Goal: Information Seeking & Learning: Compare options

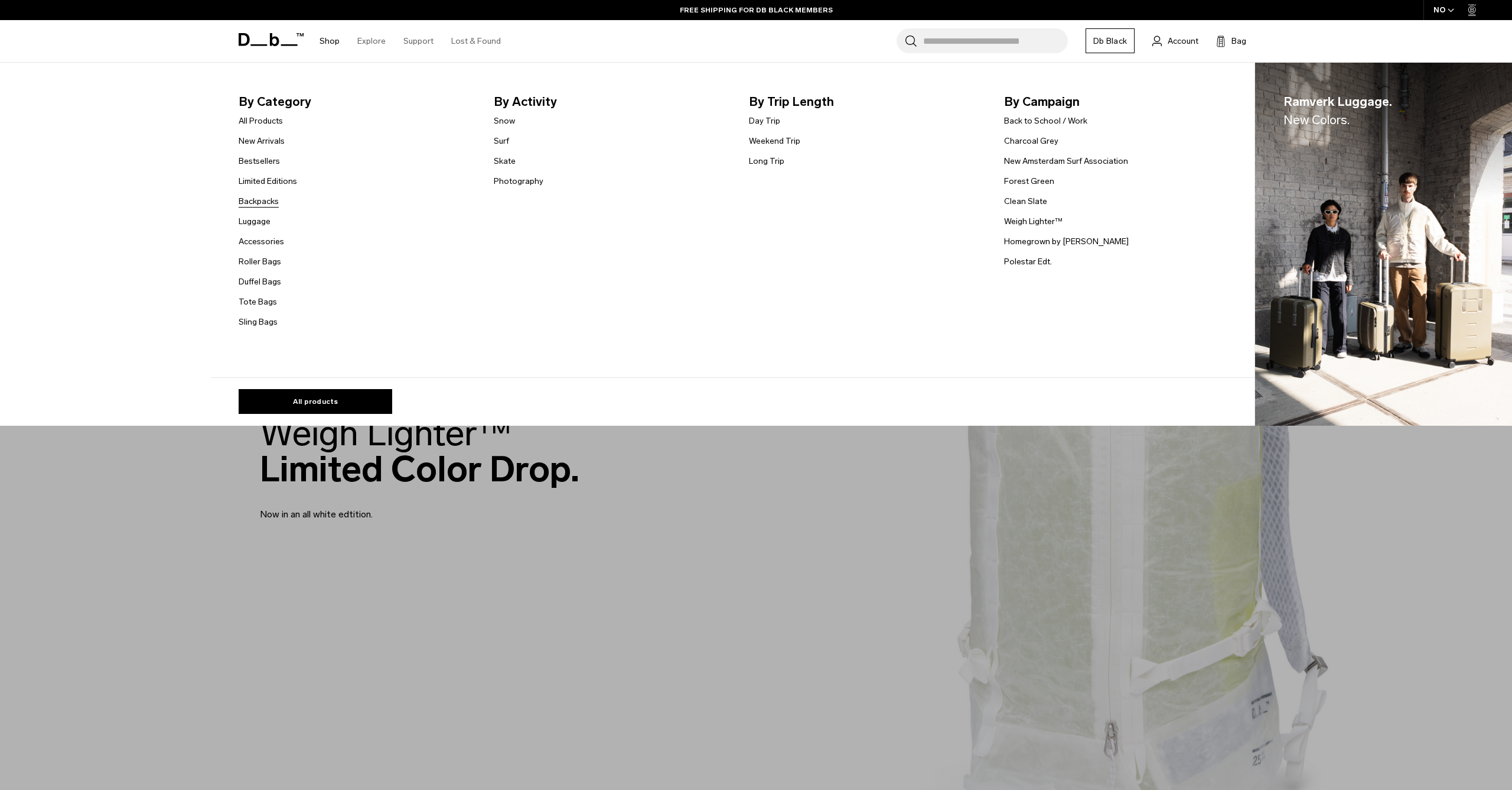
click at [258, 198] on link "Backpacks" at bounding box center [259, 201] width 40 height 13
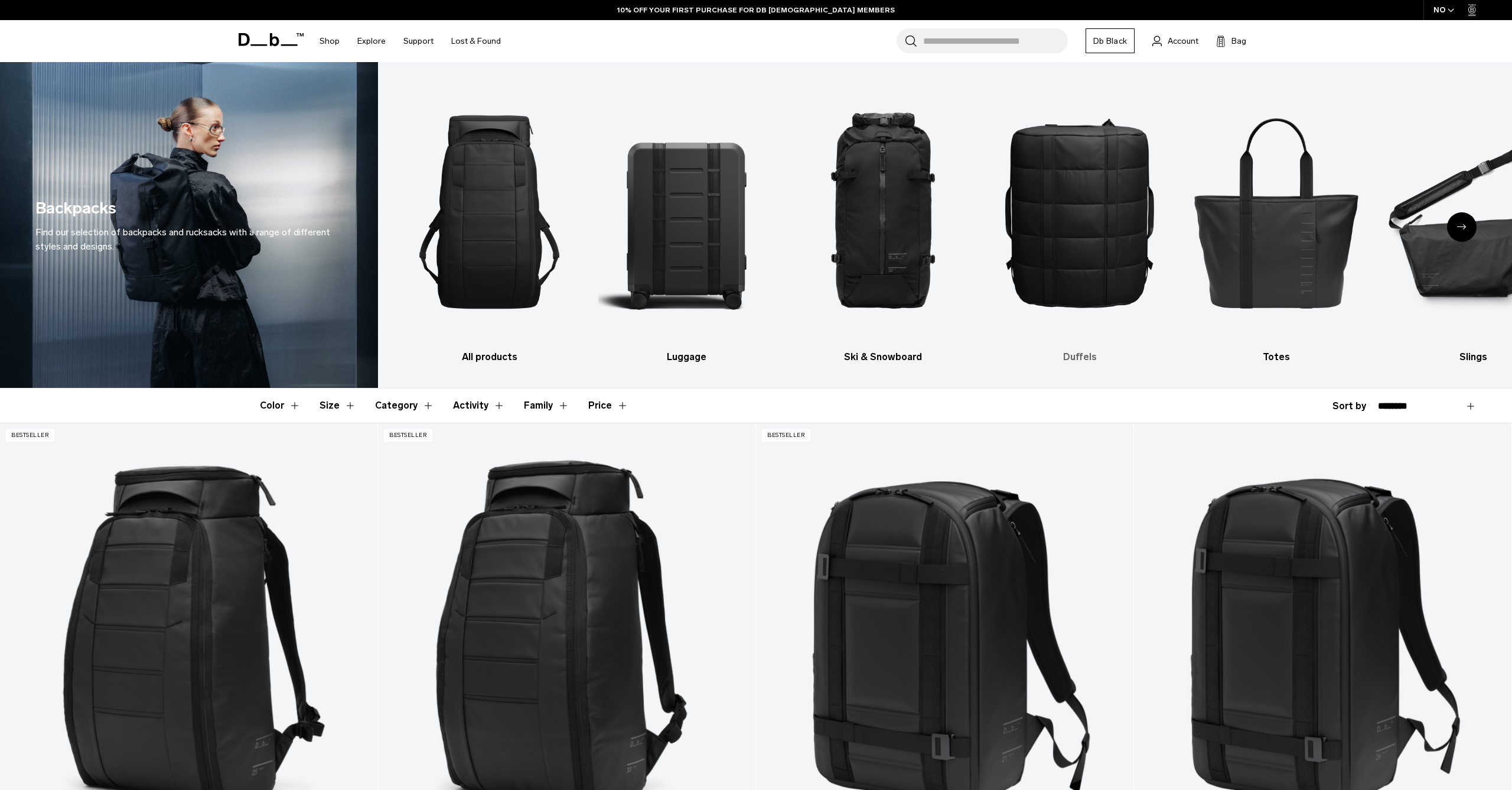
click at [1069, 247] on img "4 / 10" at bounding box center [1079, 212] width 176 height 264
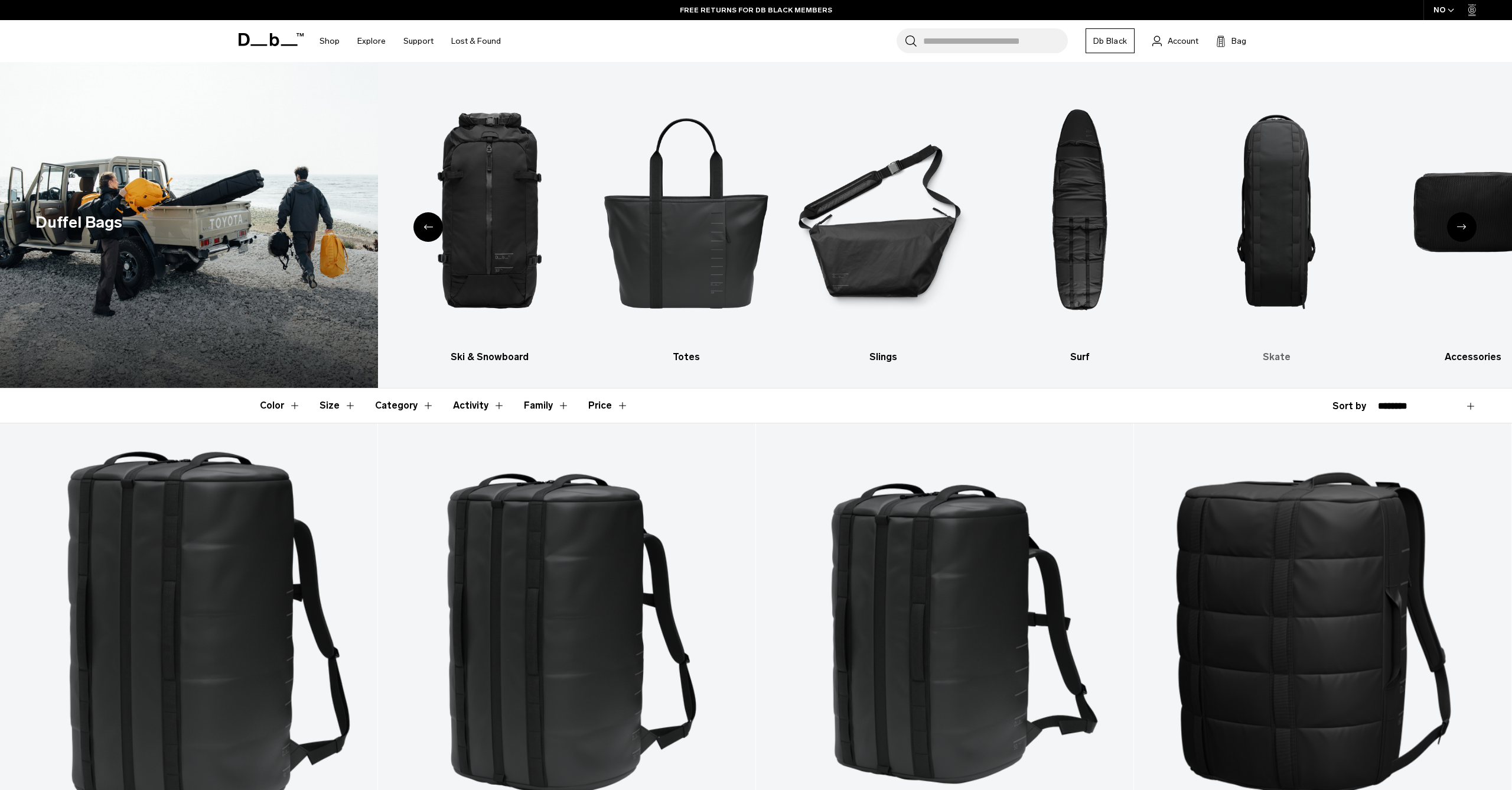
click at [1250, 224] on img "8 / 10" at bounding box center [1276, 212] width 176 height 264
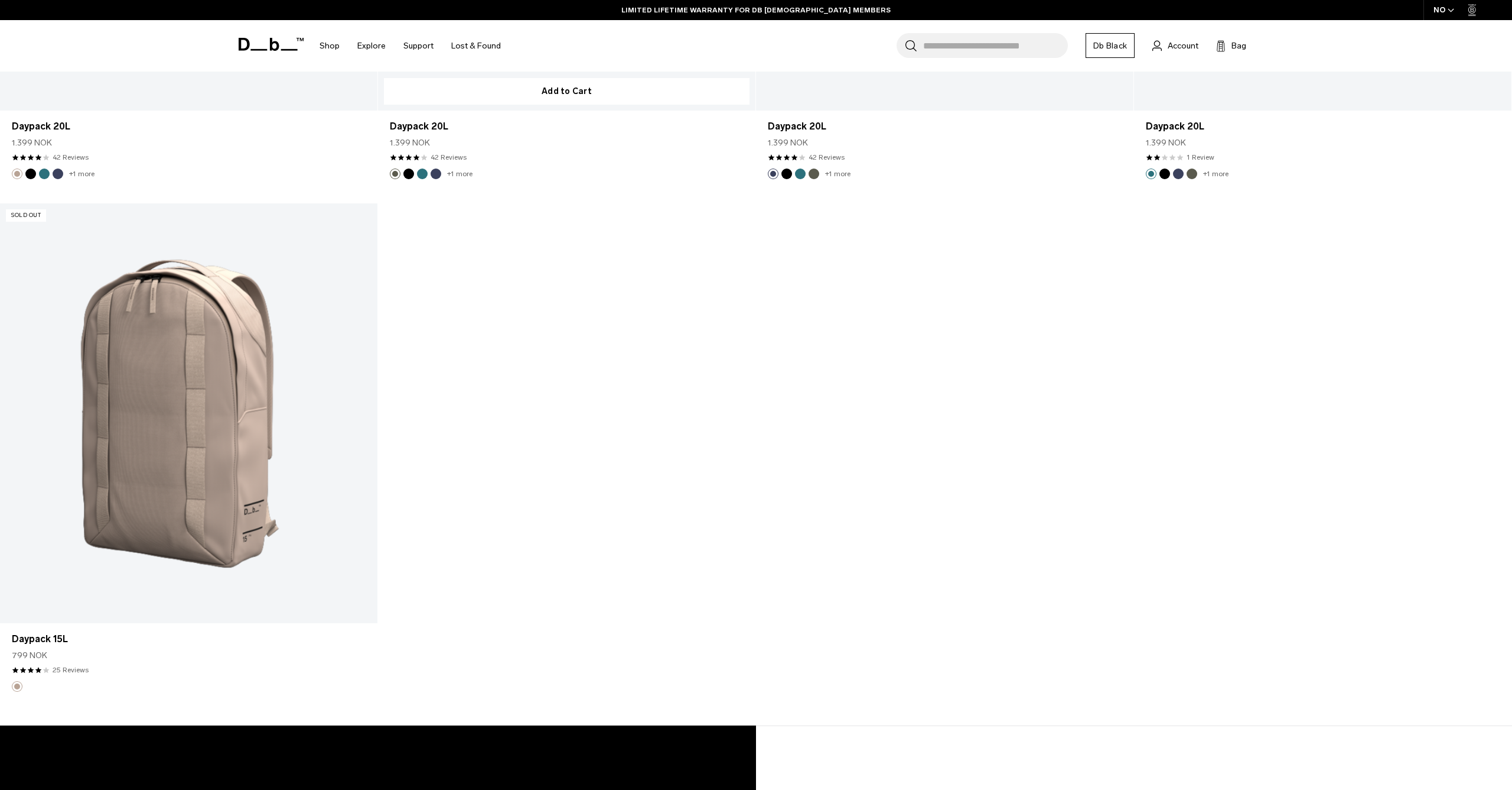
scroll to position [1243, 0]
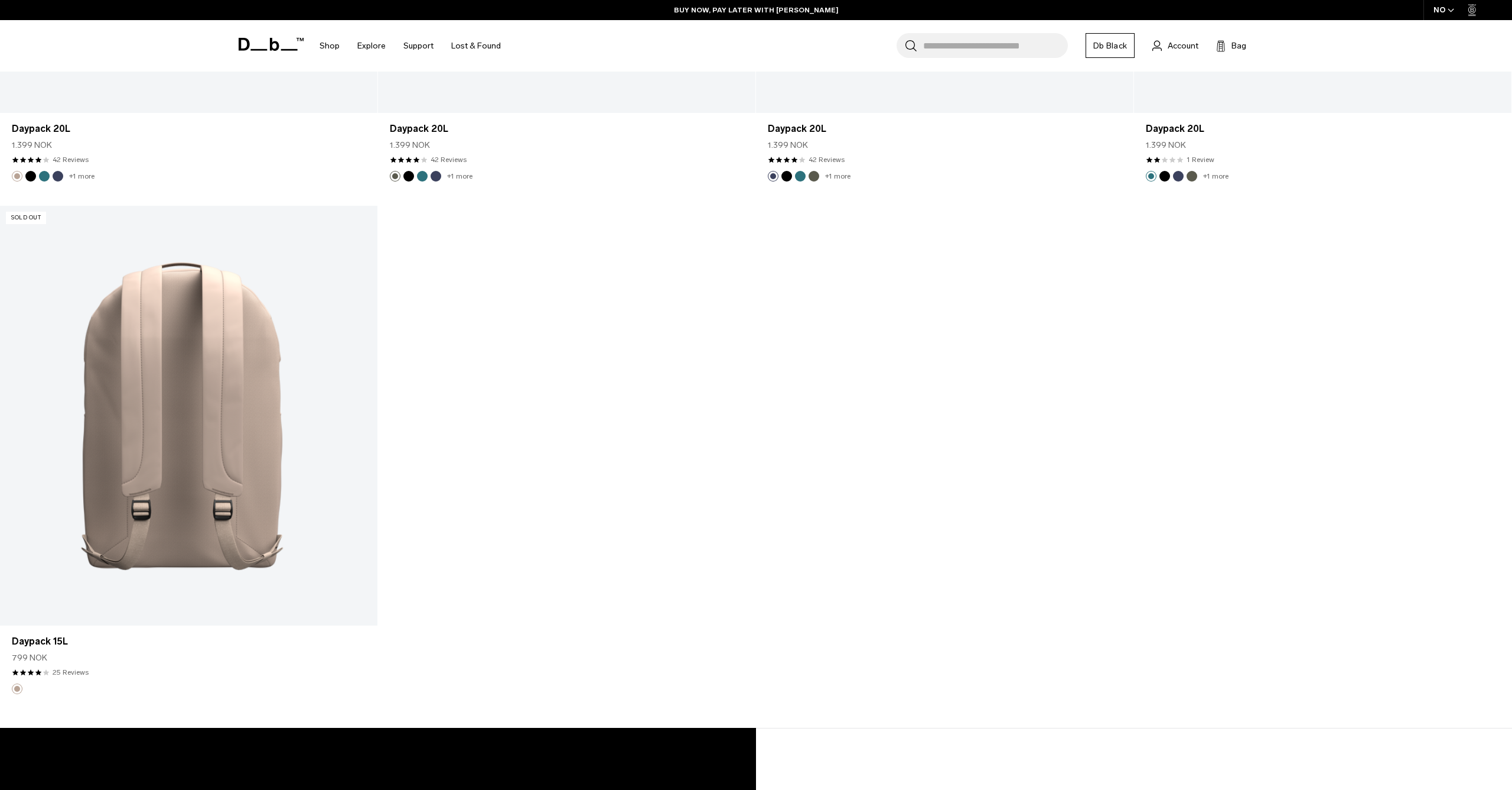
click at [205, 355] on link "Daypack 15L" at bounding box center [188, 415] width 378 height 419
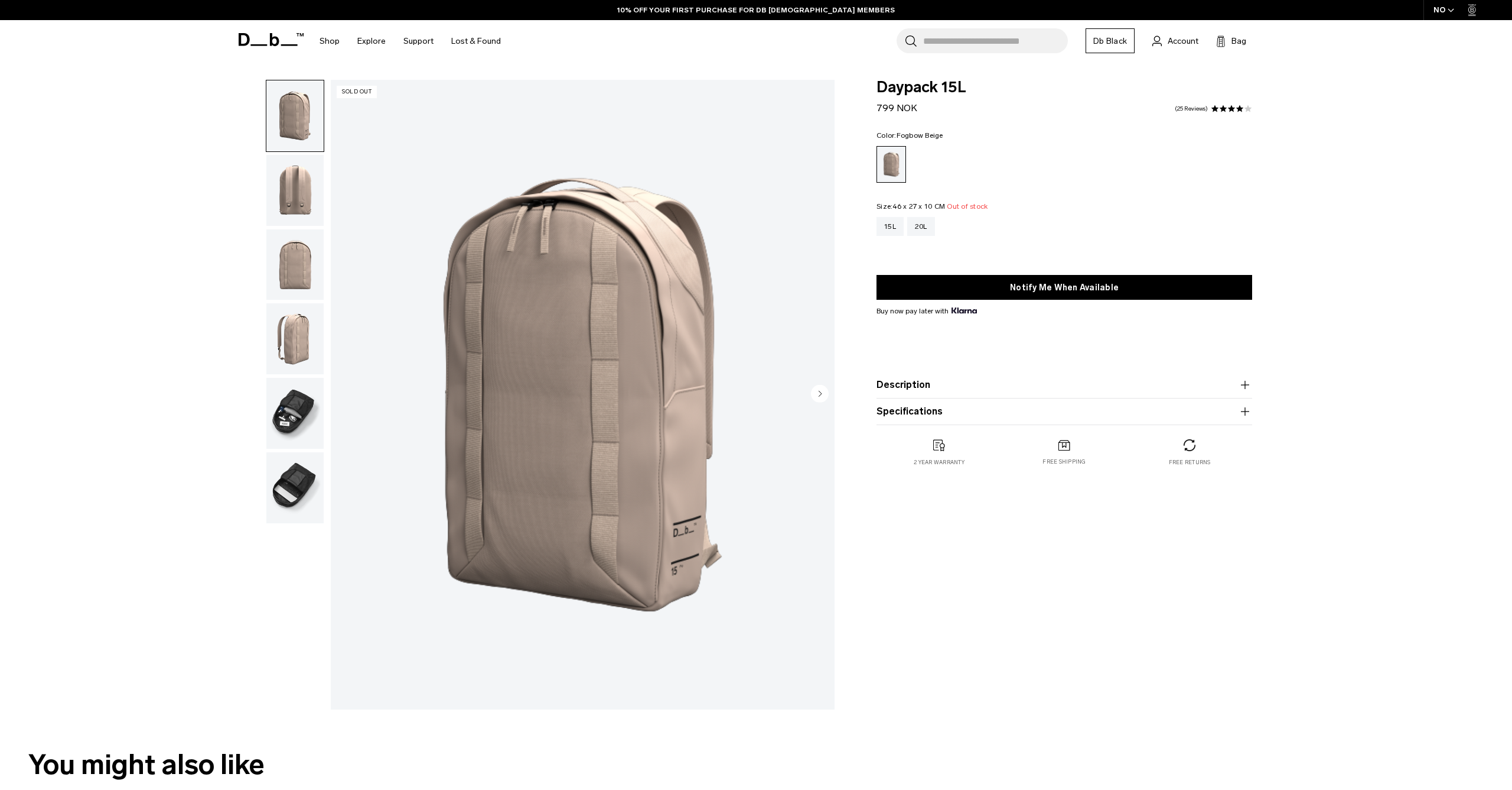
click at [302, 424] on img "button" at bounding box center [295, 413] width 57 height 71
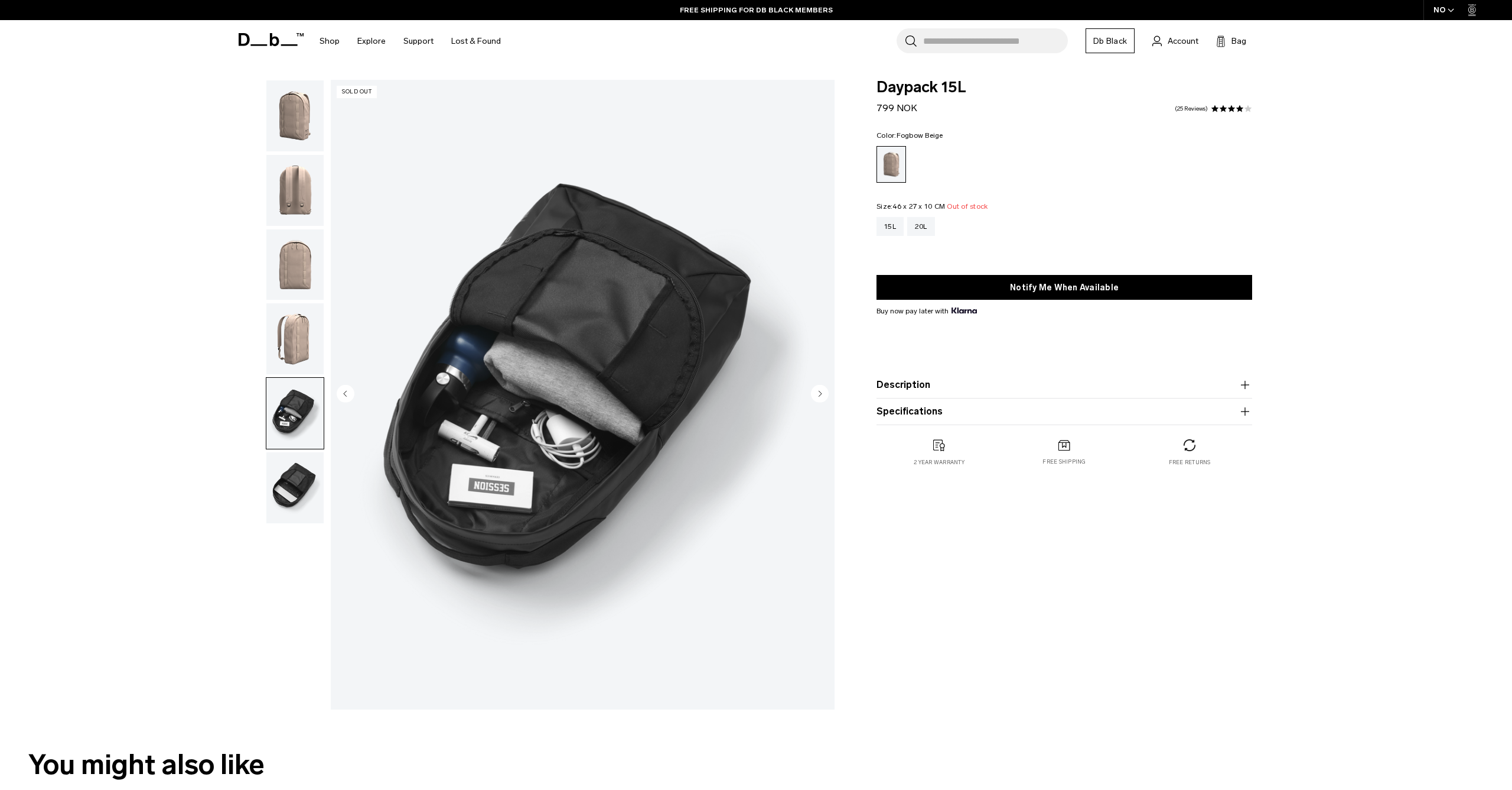
click at [275, 497] on img "button" at bounding box center [295, 487] width 57 height 71
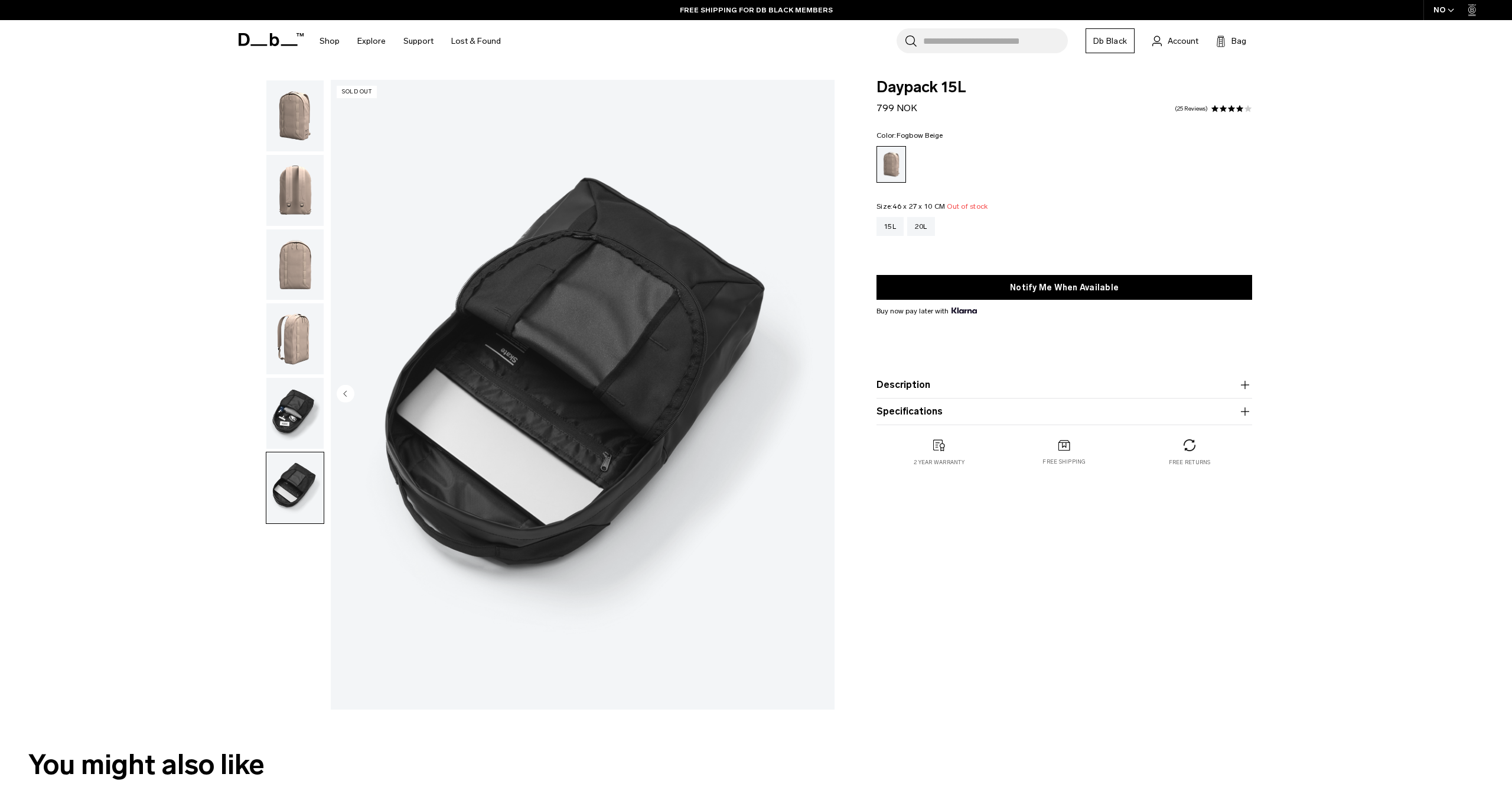
click at [296, 428] on img "button" at bounding box center [295, 413] width 57 height 71
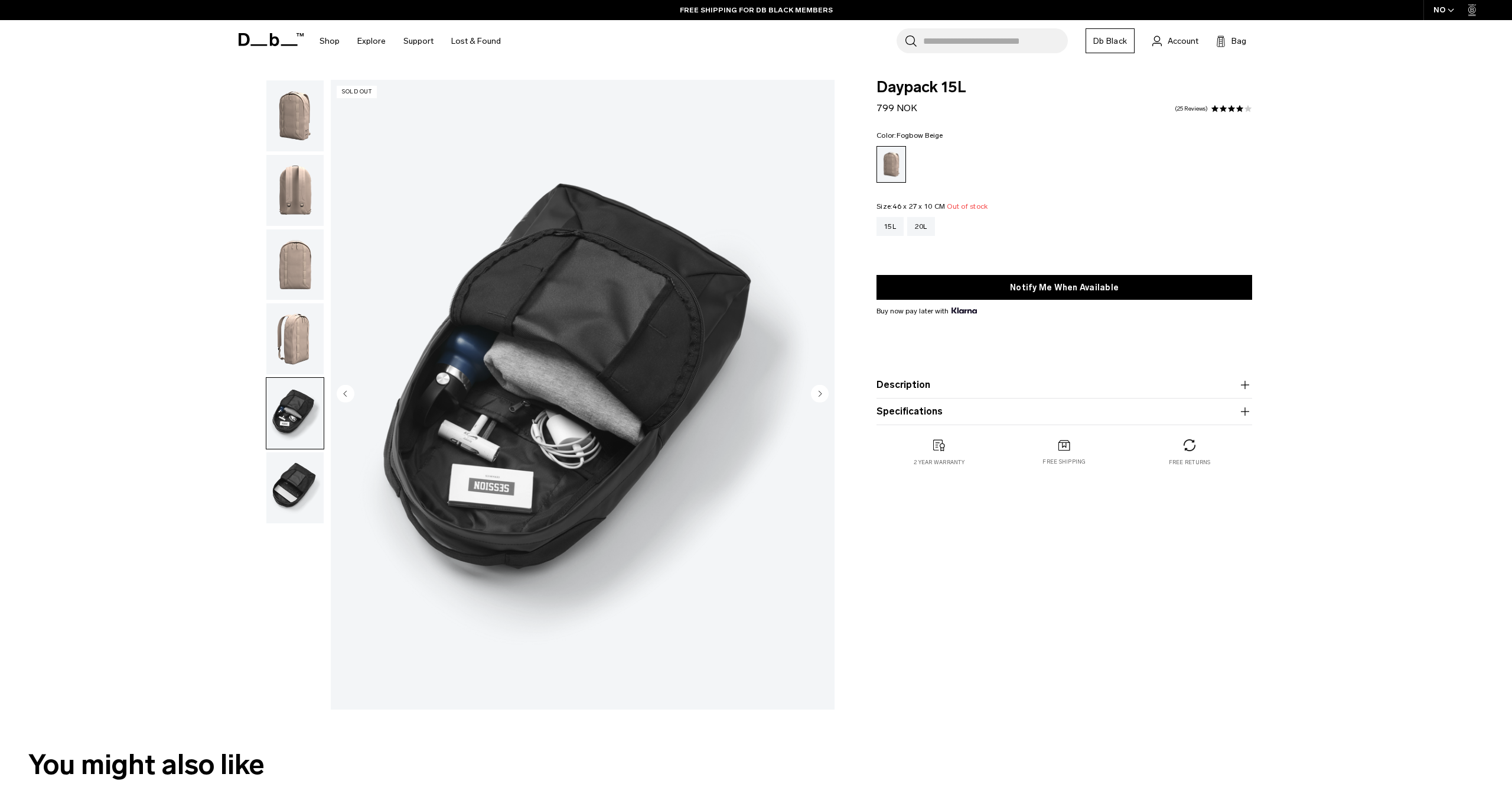
click at [291, 371] on img "button" at bounding box center [295, 339] width 57 height 71
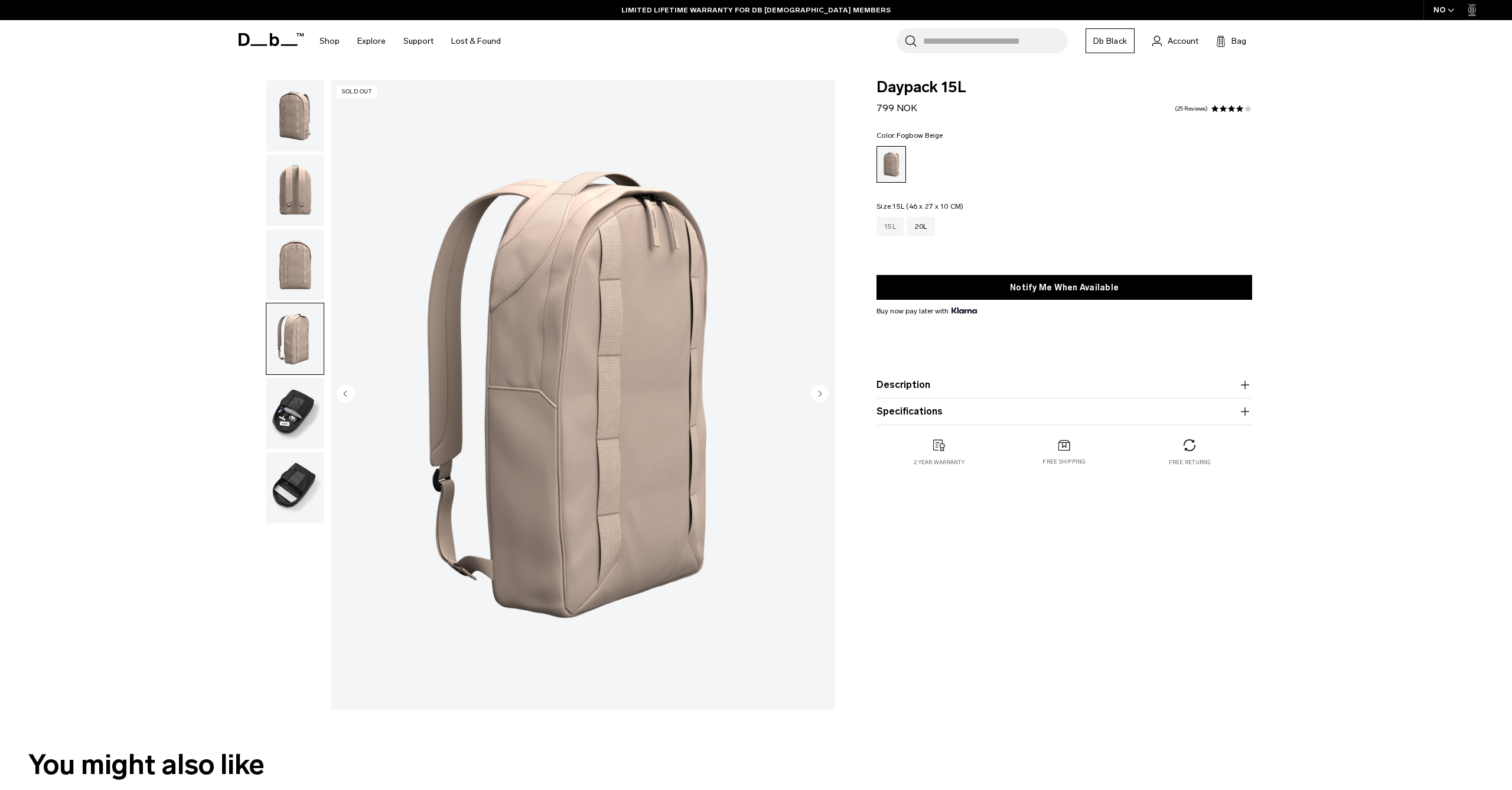
click at [903, 222] on div "15L" at bounding box center [890, 227] width 27 height 19
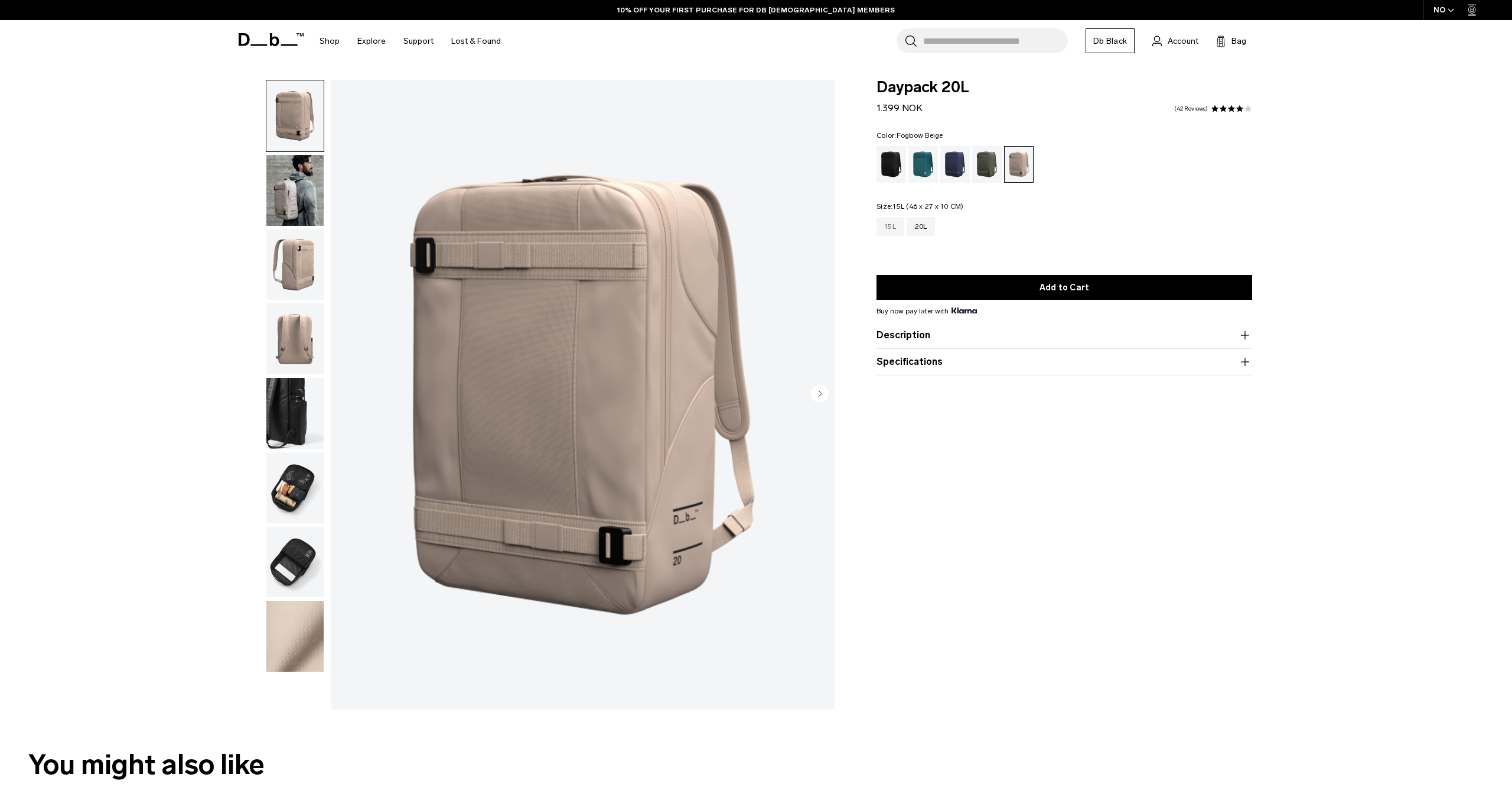
click at [892, 219] on div "15L" at bounding box center [890, 227] width 27 height 19
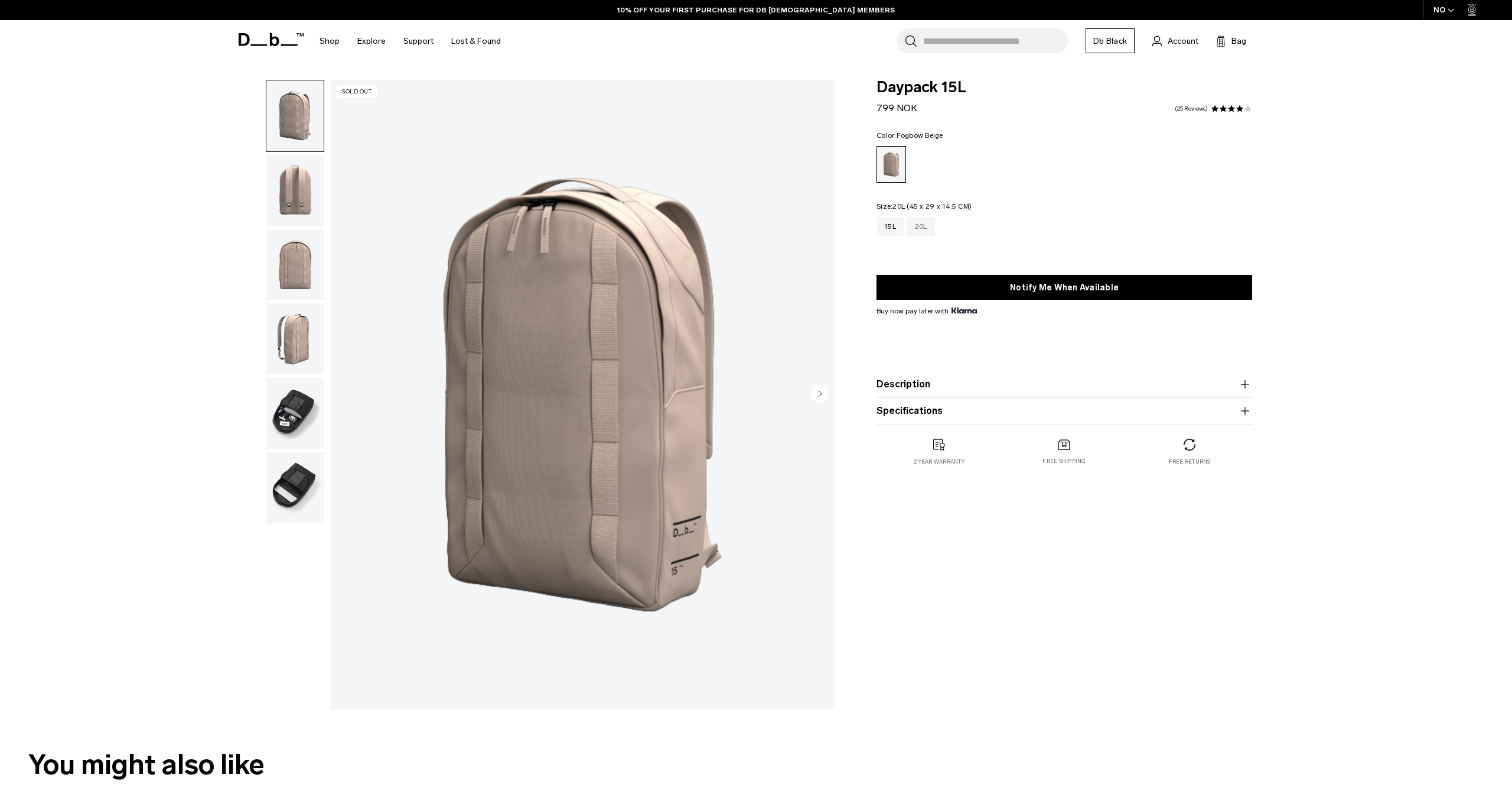
click at [915, 230] on div "20L" at bounding box center [921, 227] width 28 height 19
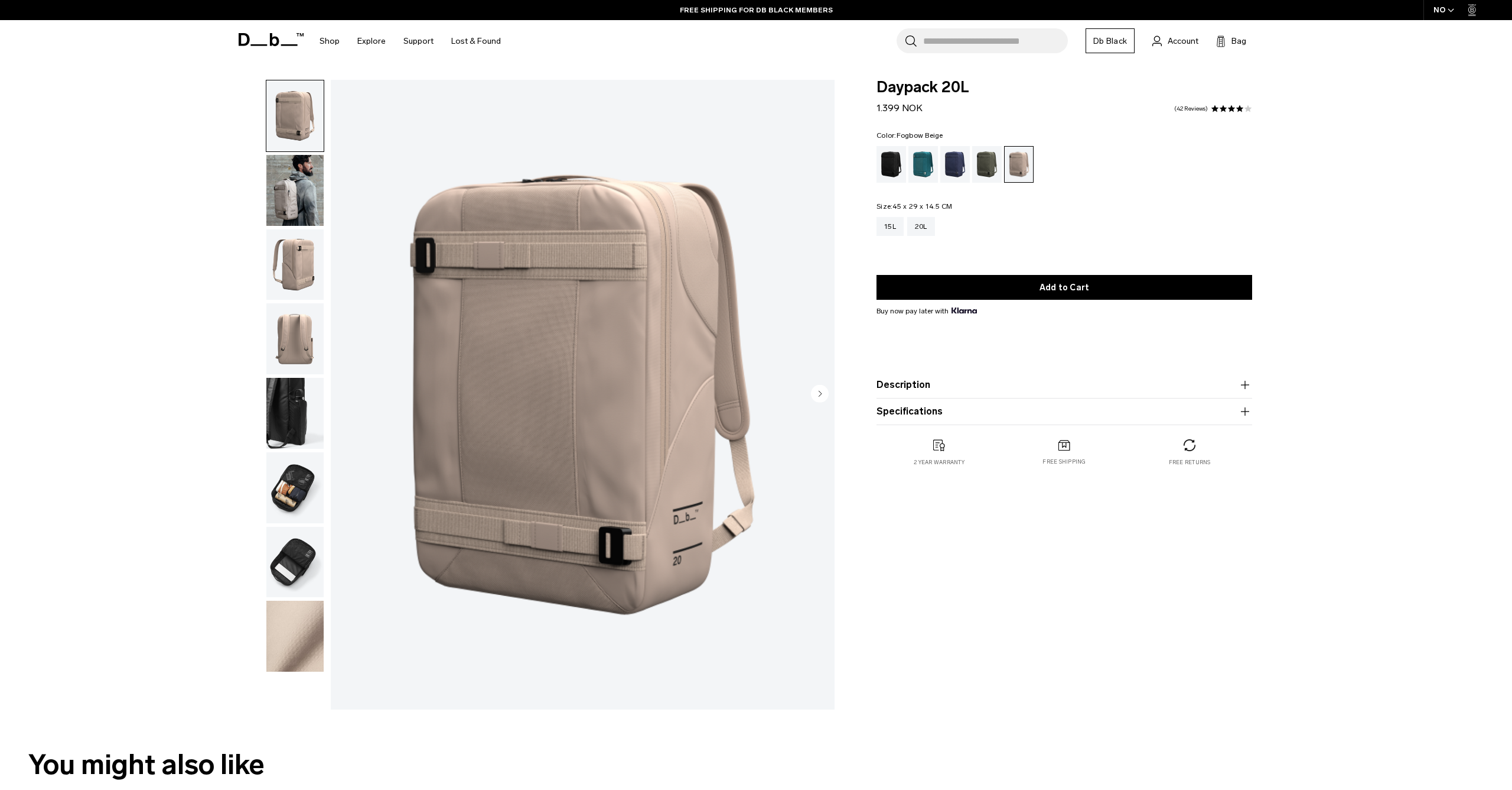
click at [299, 486] on img "button" at bounding box center [295, 487] width 57 height 71
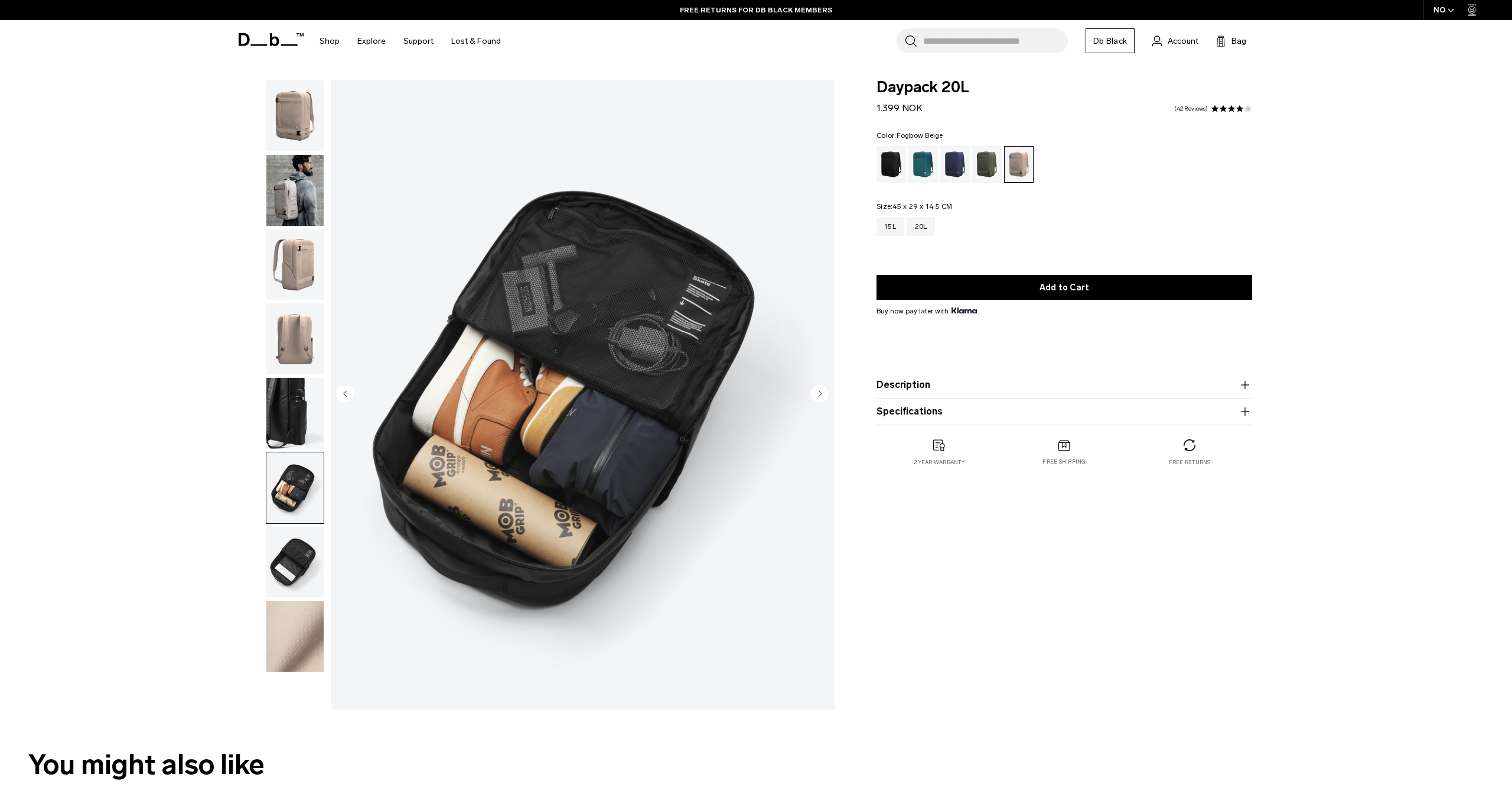
click at [312, 137] on img "button" at bounding box center [295, 116] width 57 height 71
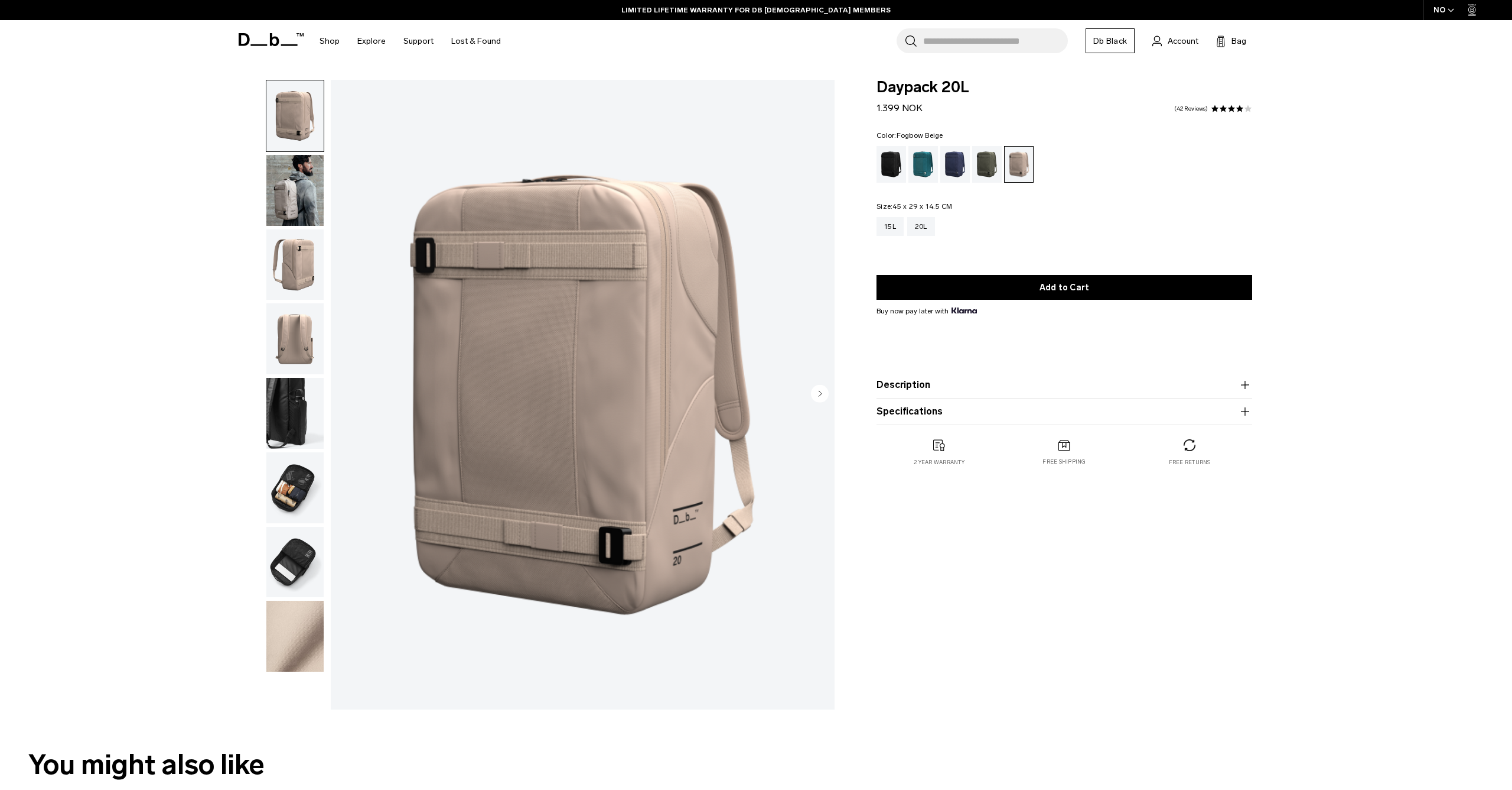
click at [304, 161] on img "button" at bounding box center [295, 190] width 57 height 71
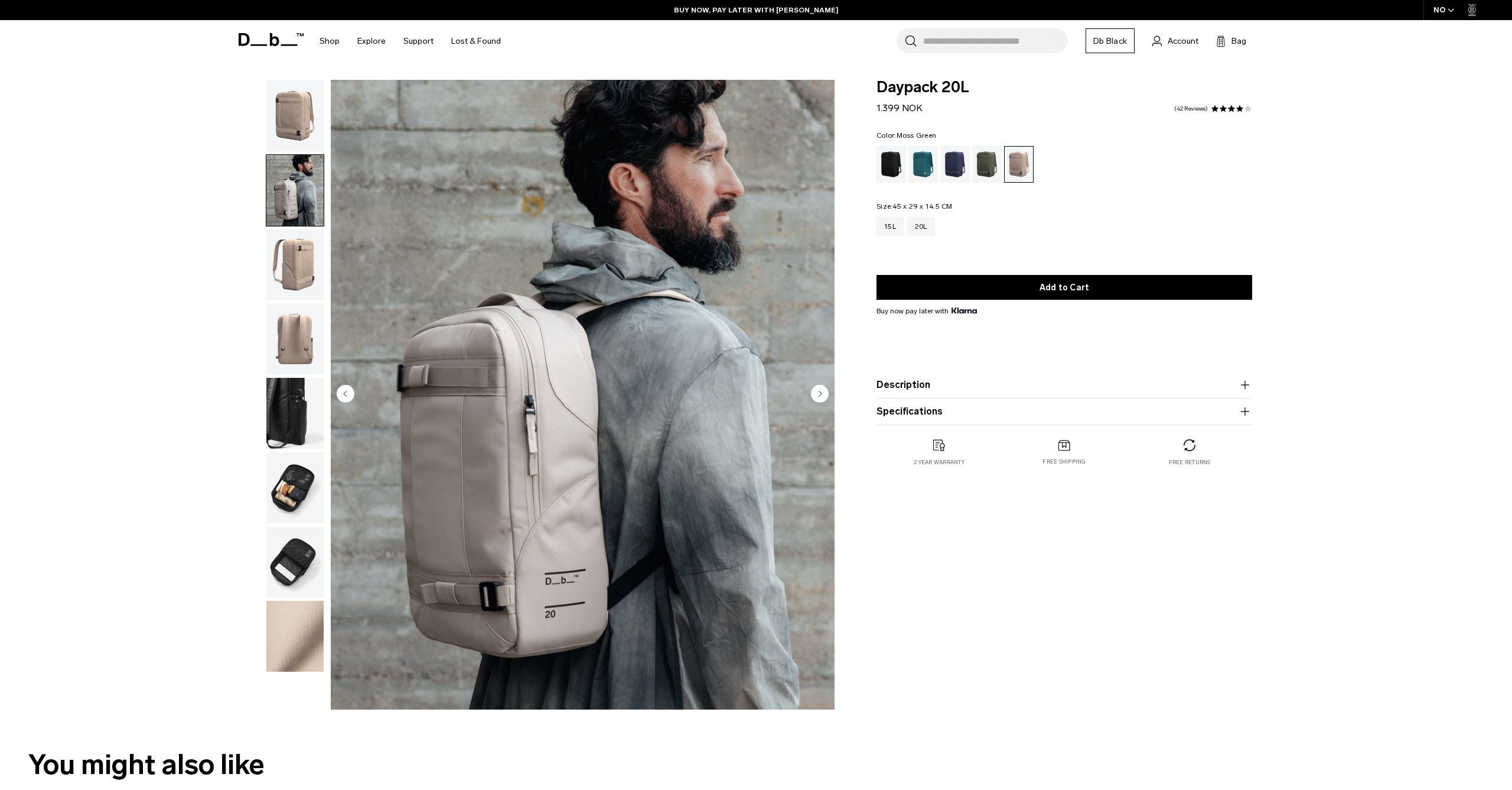
click at [980, 168] on div "Moss Green" at bounding box center [988, 165] width 30 height 37
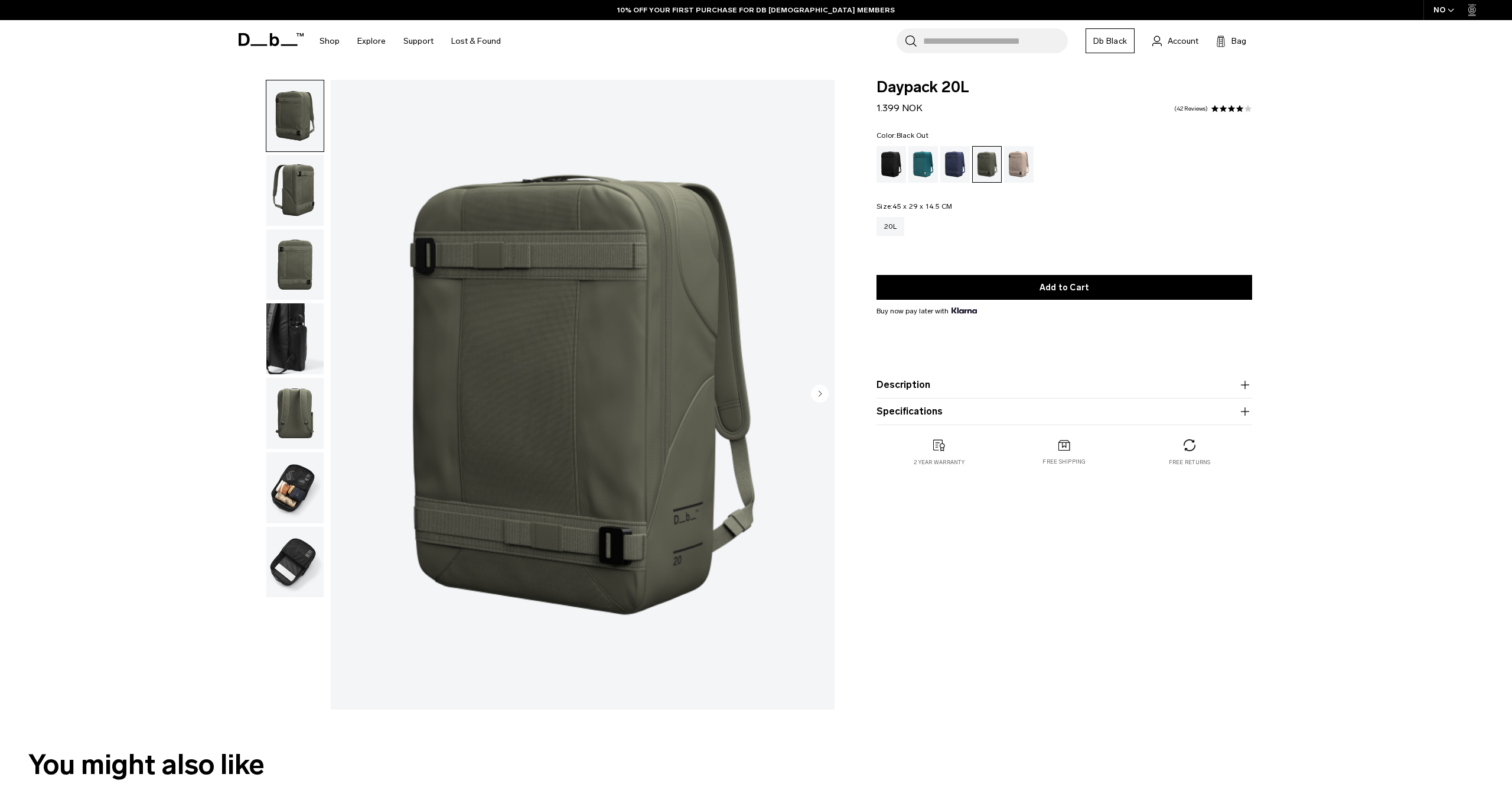
click at [897, 167] on div "Black Out" at bounding box center [892, 165] width 30 height 37
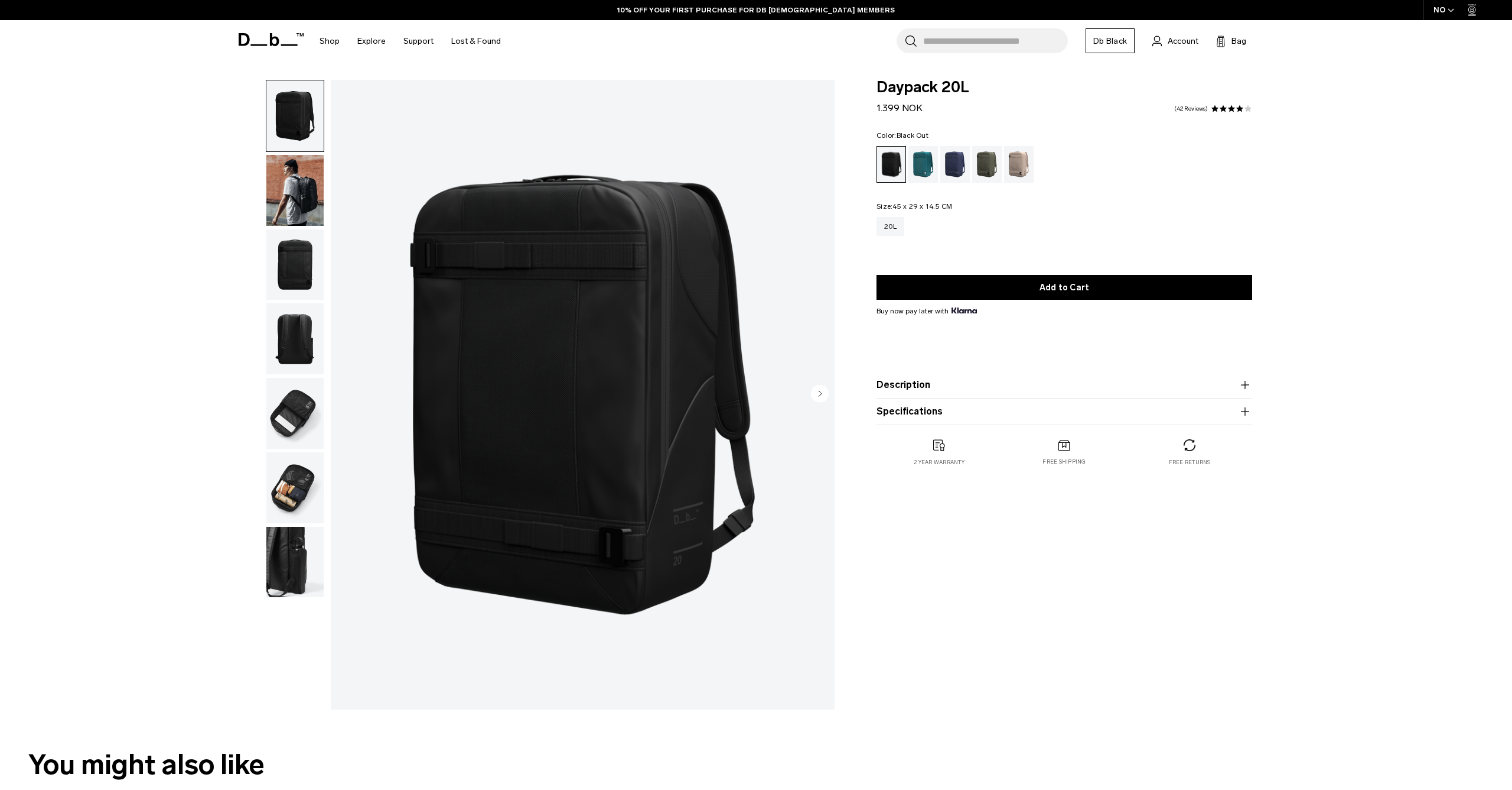
click at [296, 213] on img "button" at bounding box center [295, 190] width 57 height 71
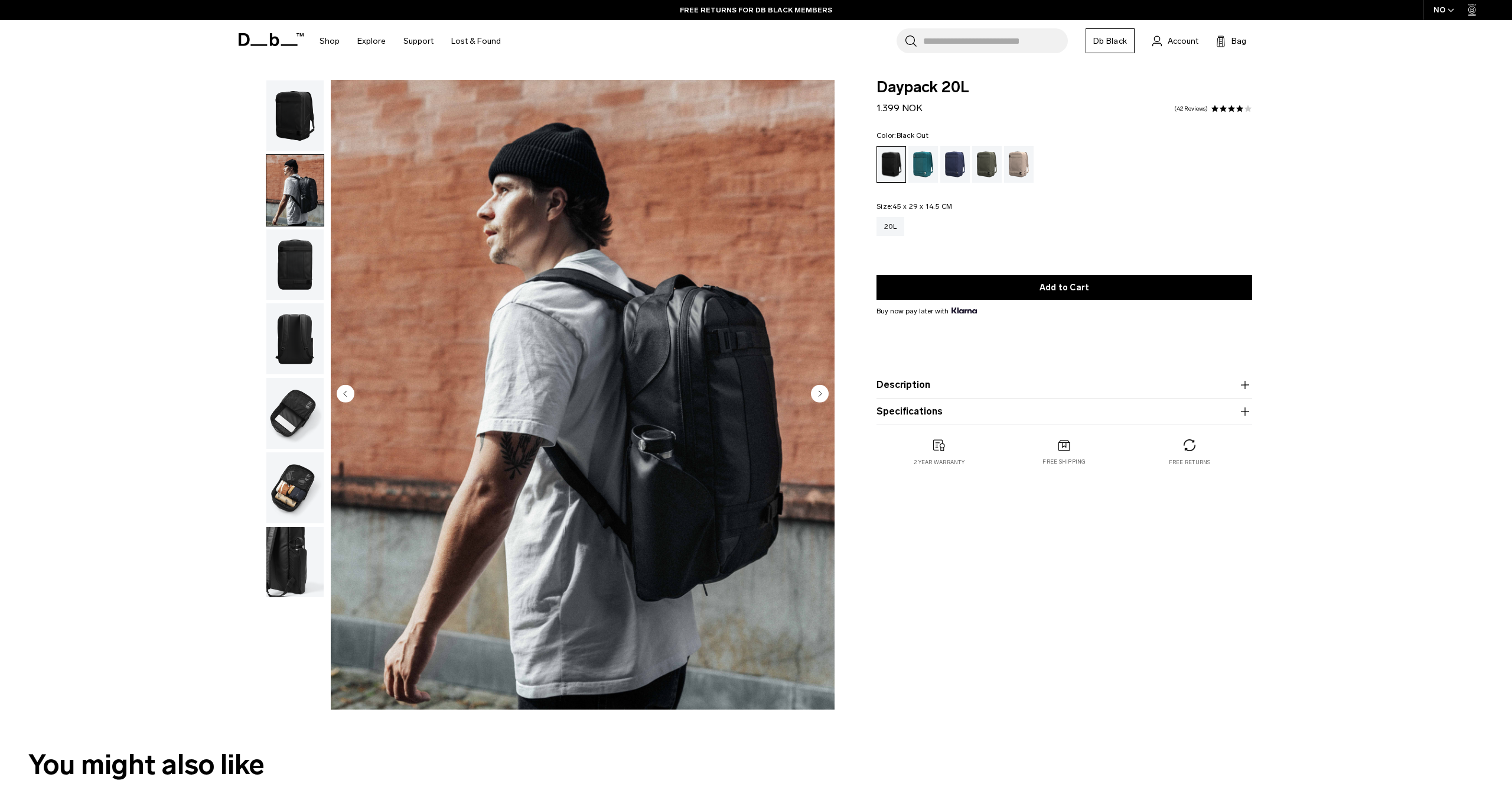
click at [277, 563] on img "button" at bounding box center [295, 562] width 57 height 71
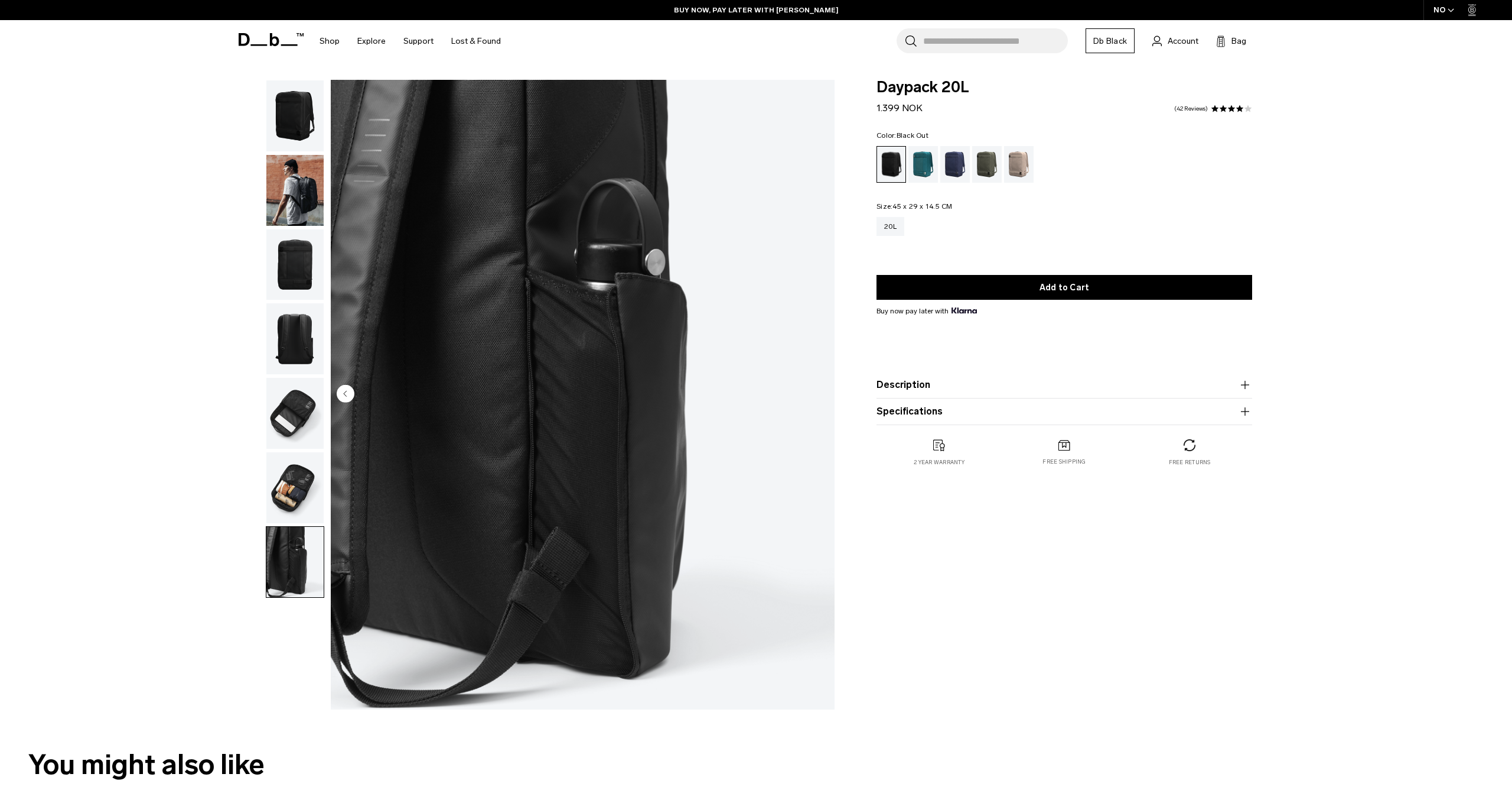
click at [295, 496] on img "button" at bounding box center [295, 487] width 57 height 71
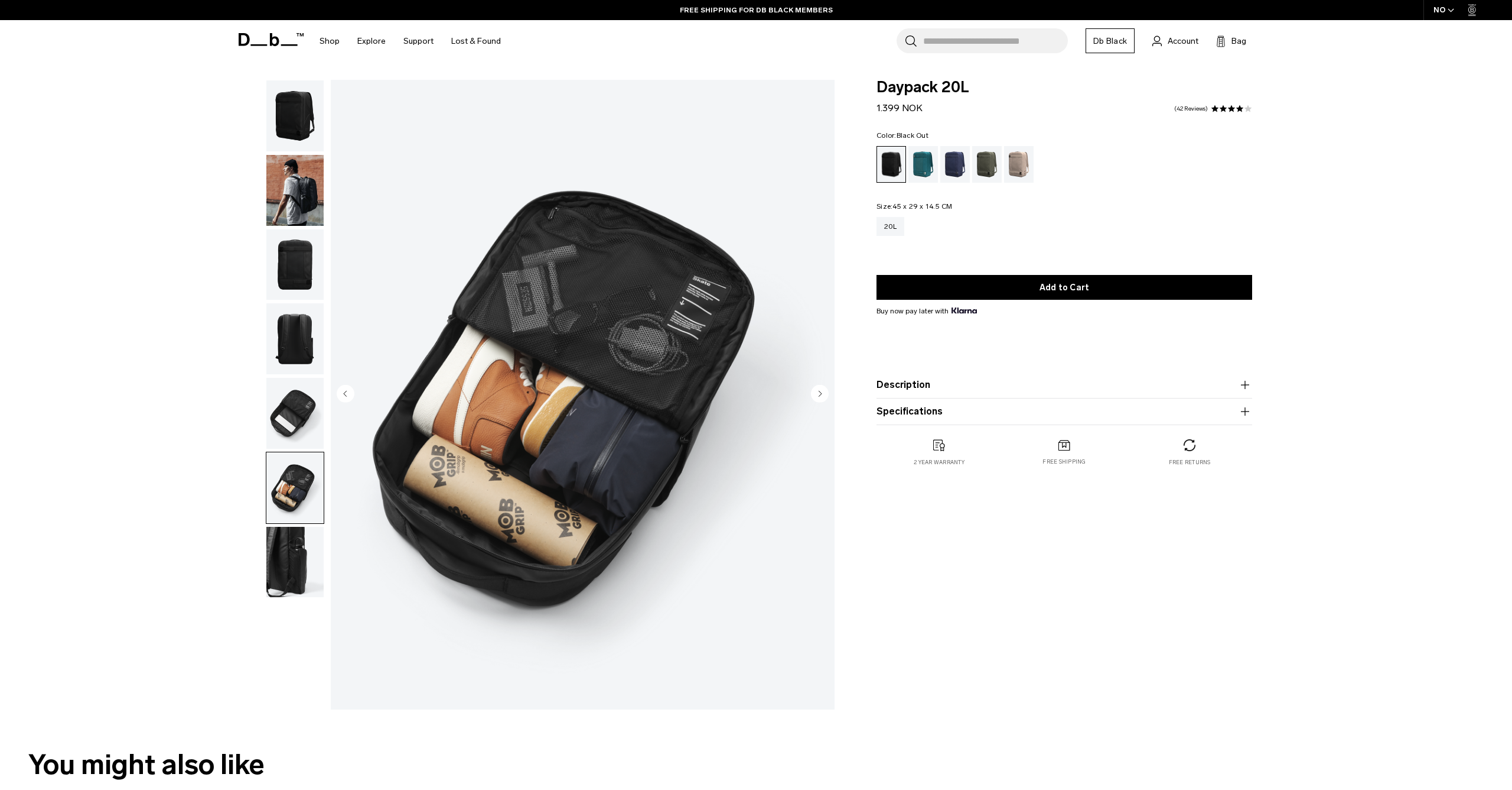
click at [299, 174] on img "button" at bounding box center [295, 190] width 57 height 71
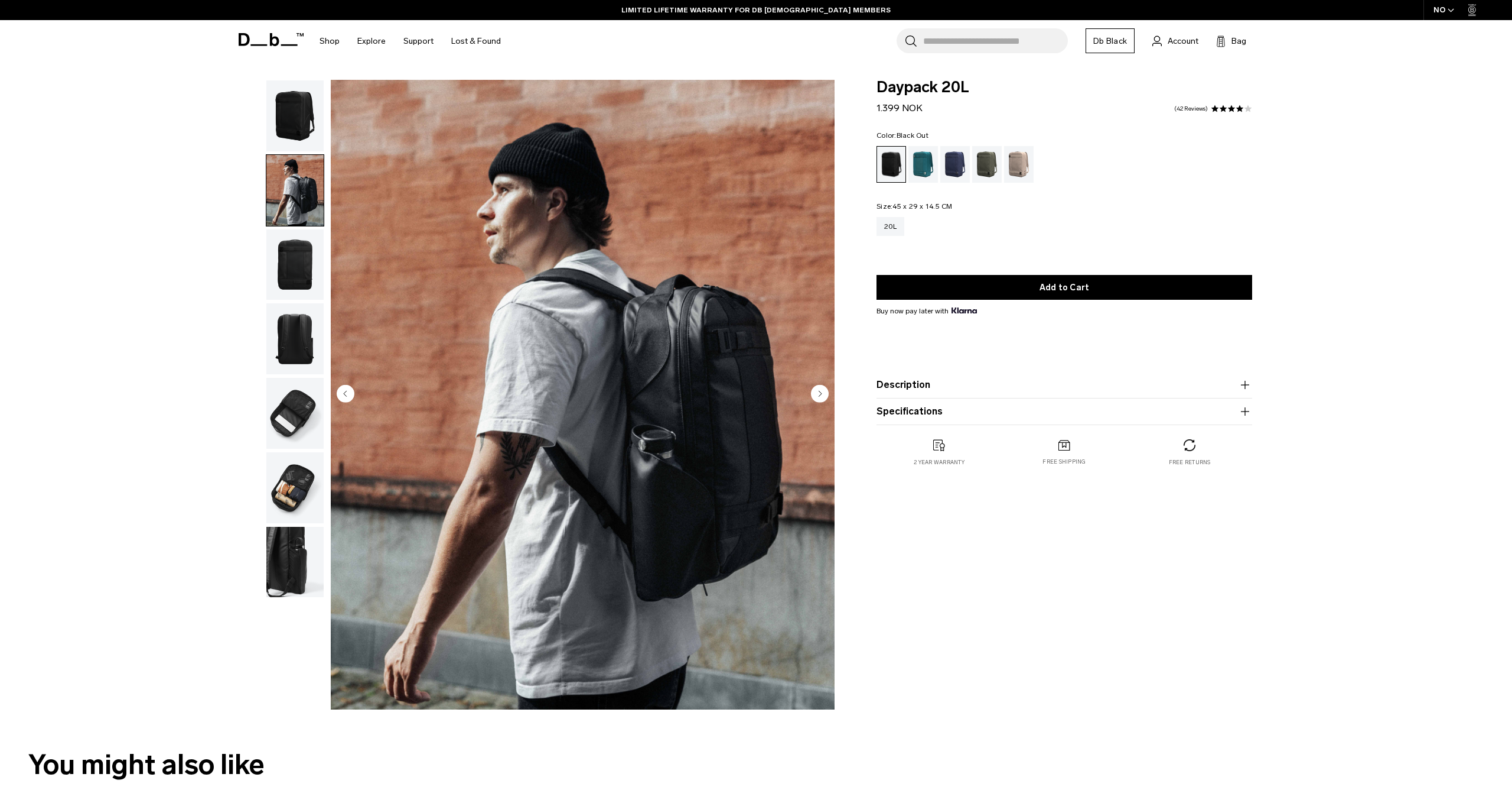
click at [304, 113] on img "button" at bounding box center [295, 116] width 57 height 71
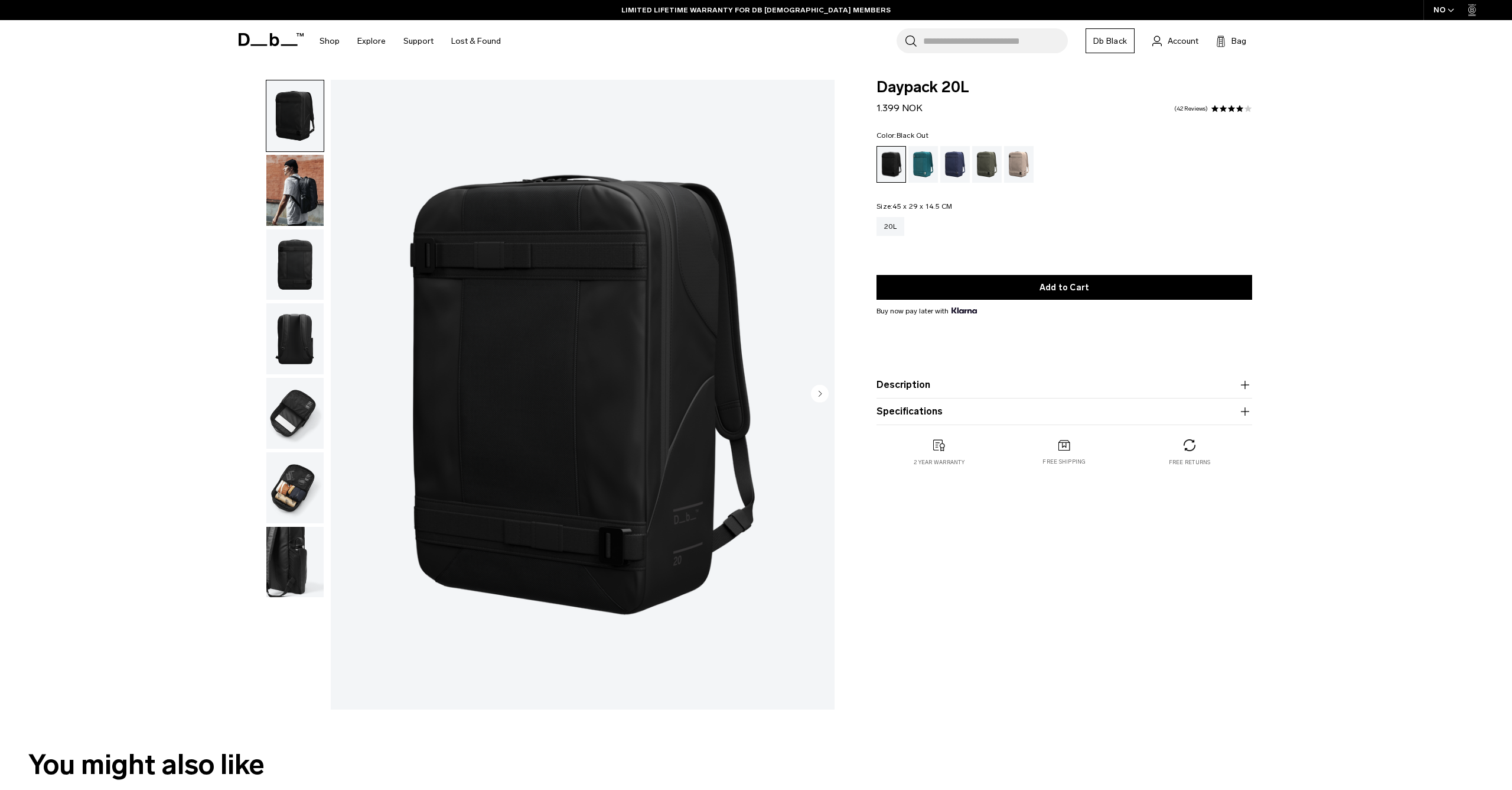
click at [1447, 12] on div "NO" at bounding box center [1444, 10] width 42 height 20
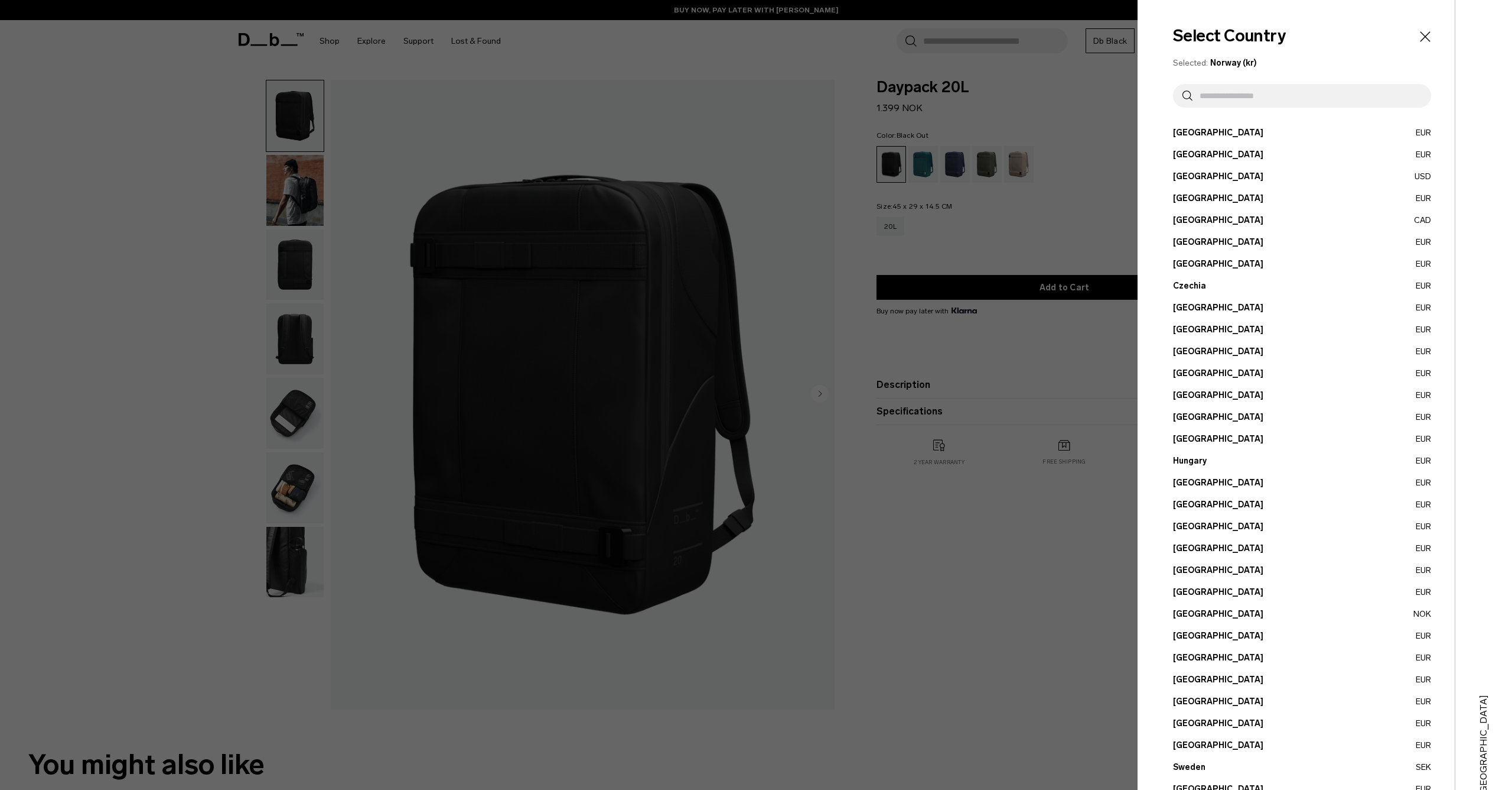
click at [1194, 397] on button "Germany EUR" at bounding box center [1302, 395] width 258 height 13
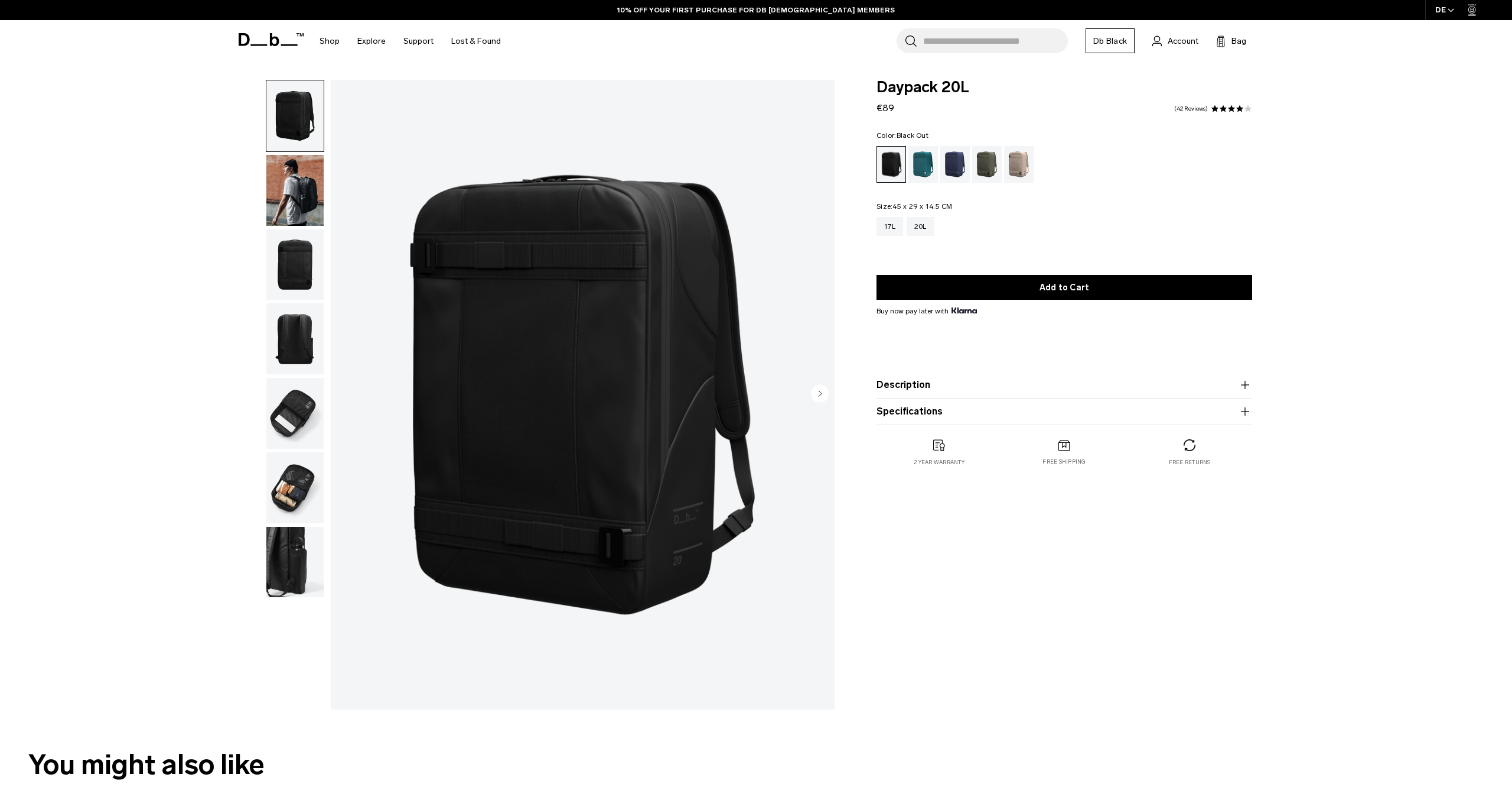
click at [526, 260] on img "1 / 7" at bounding box center [582, 395] width 504 height 629
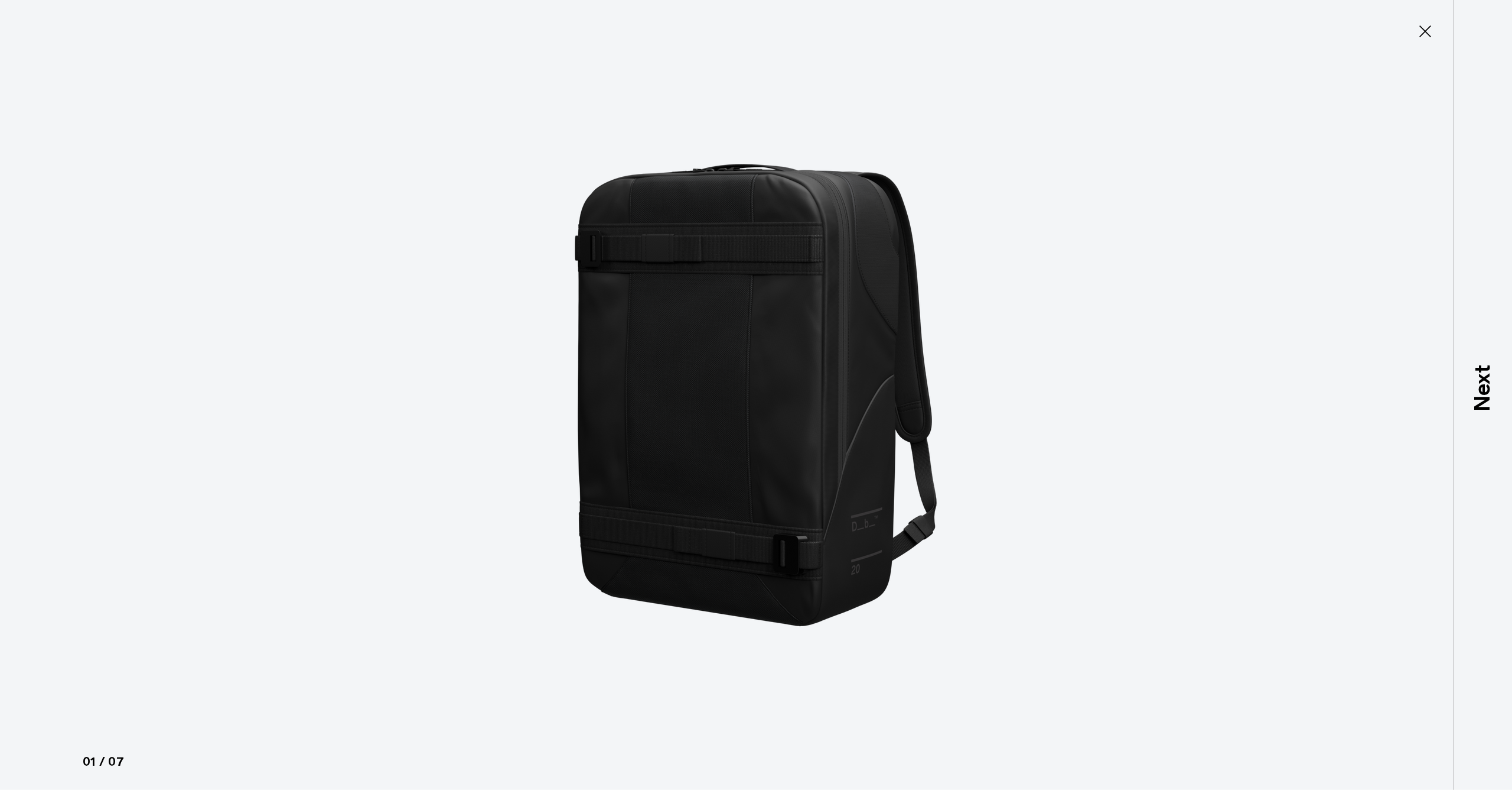
click at [1429, 32] on icon at bounding box center [1426, 31] width 19 height 19
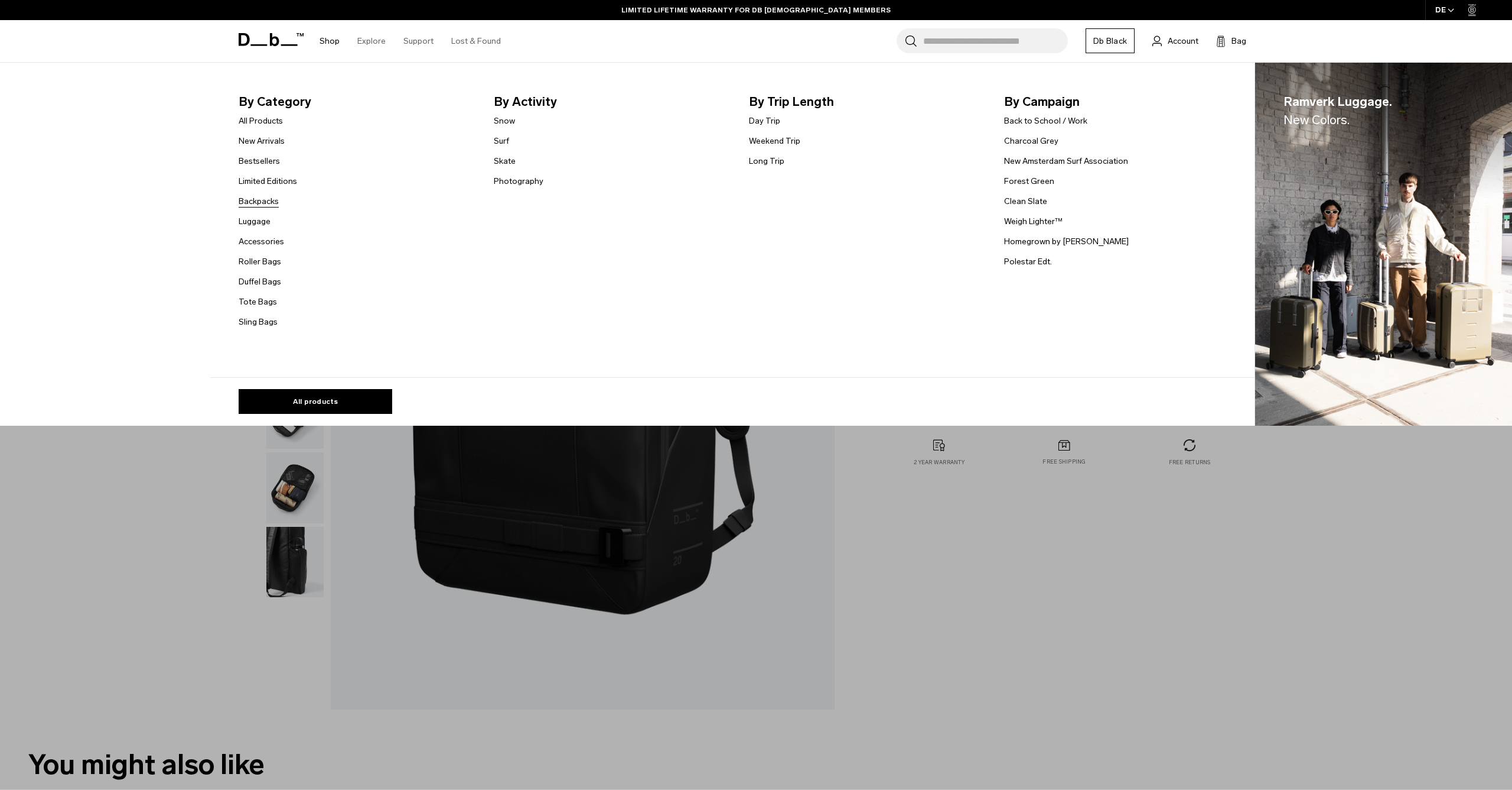
click at [255, 200] on link "Backpacks" at bounding box center [259, 201] width 40 height 13
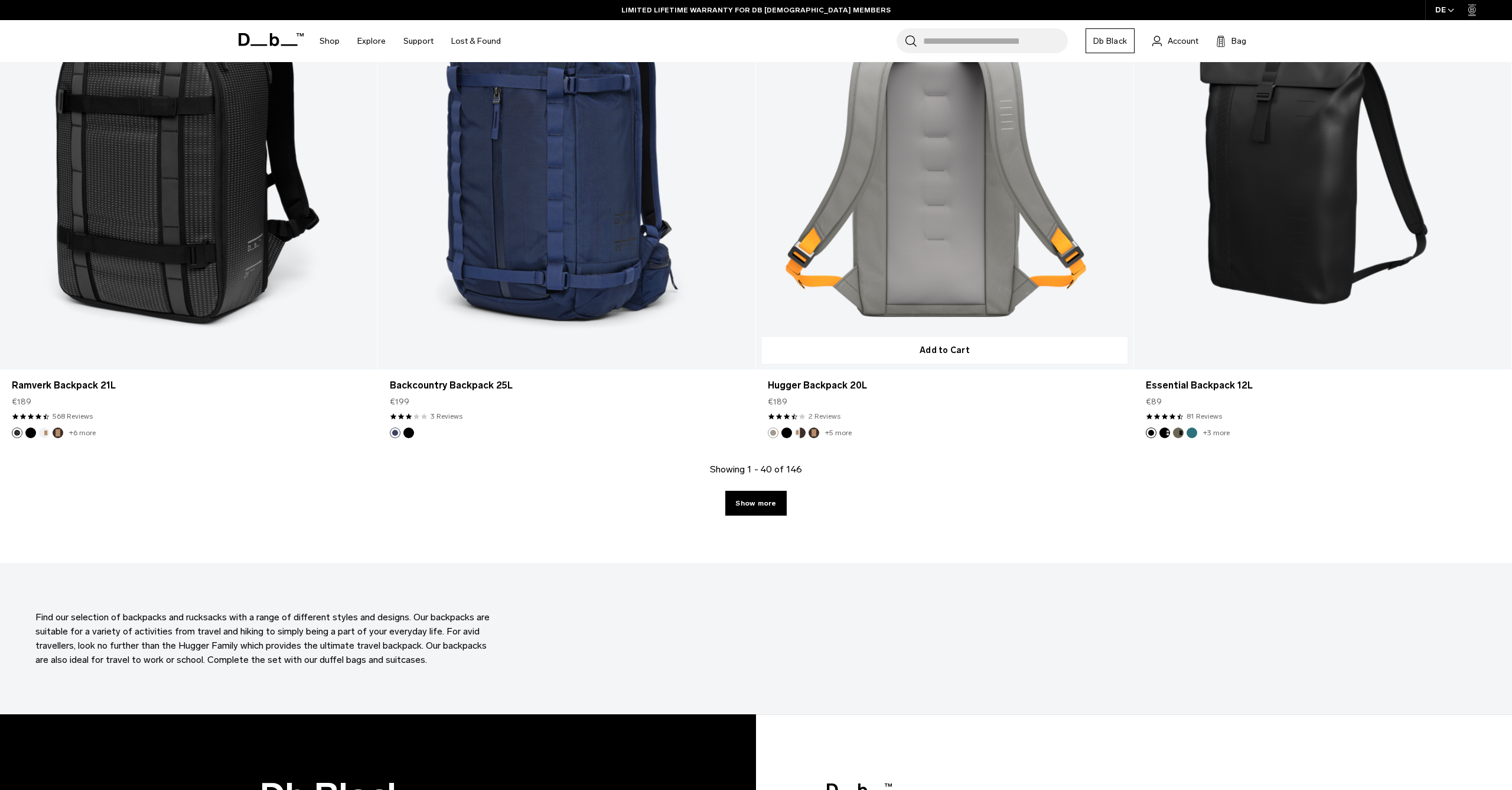
scroll to position [5087, 0]
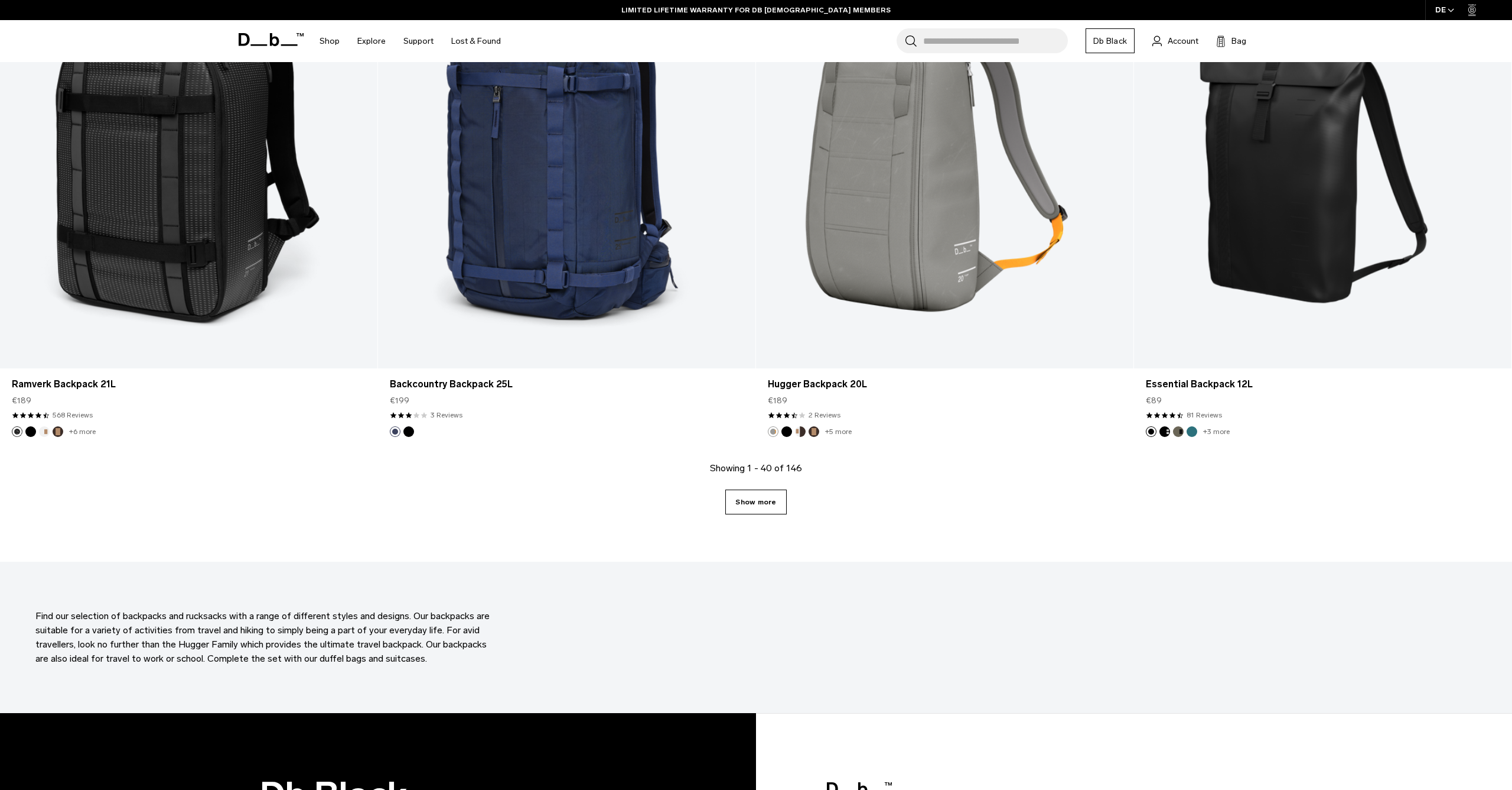
click at [748, 504] on link "Show more" at bounding box center [756, 502] width 61 height 25
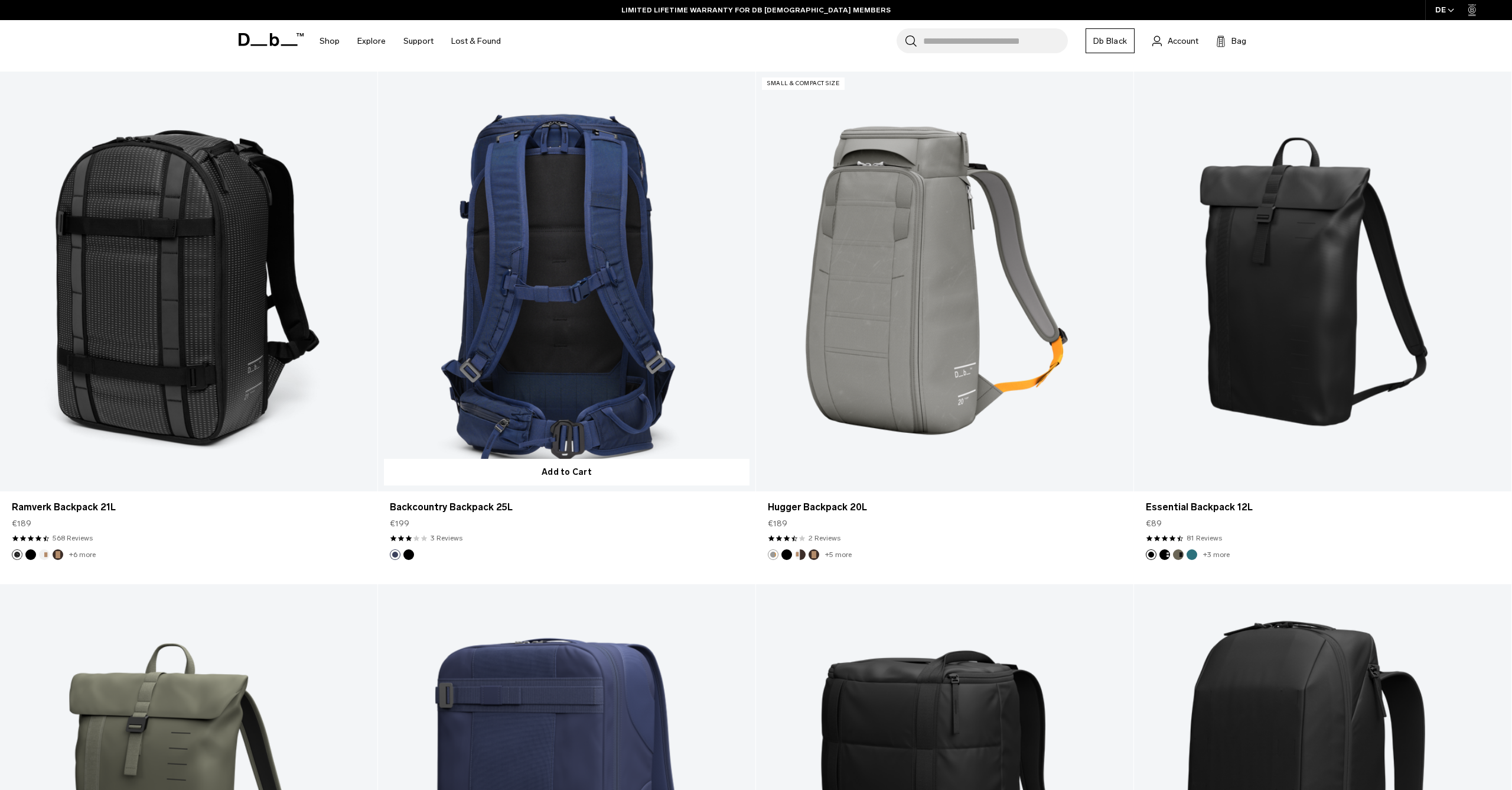
scroll to position [4833, 0]
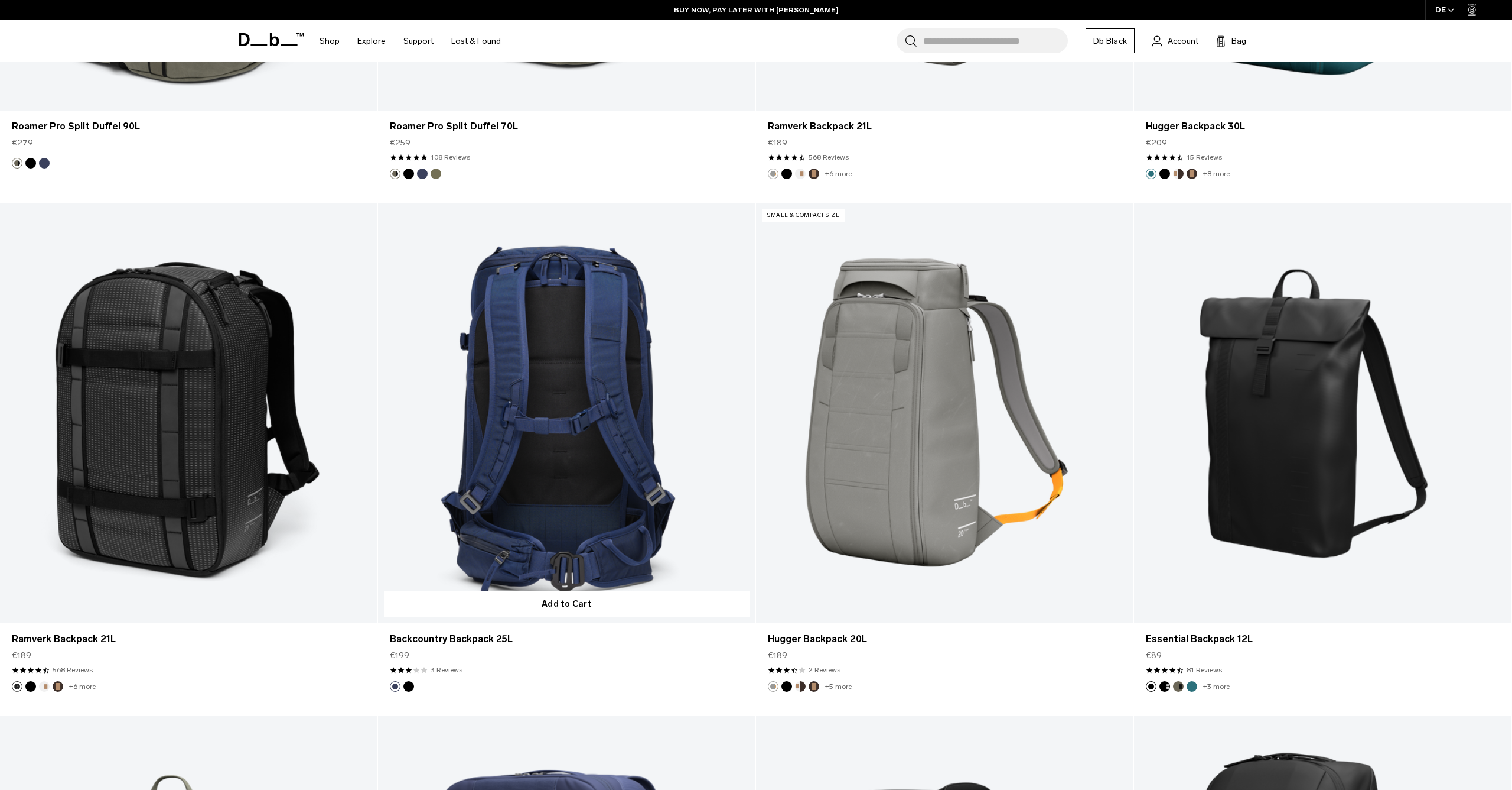
click at [577, 384] on link "Backcountry Backpack 25L" at bounding box center [567, 413] width 378 height 419
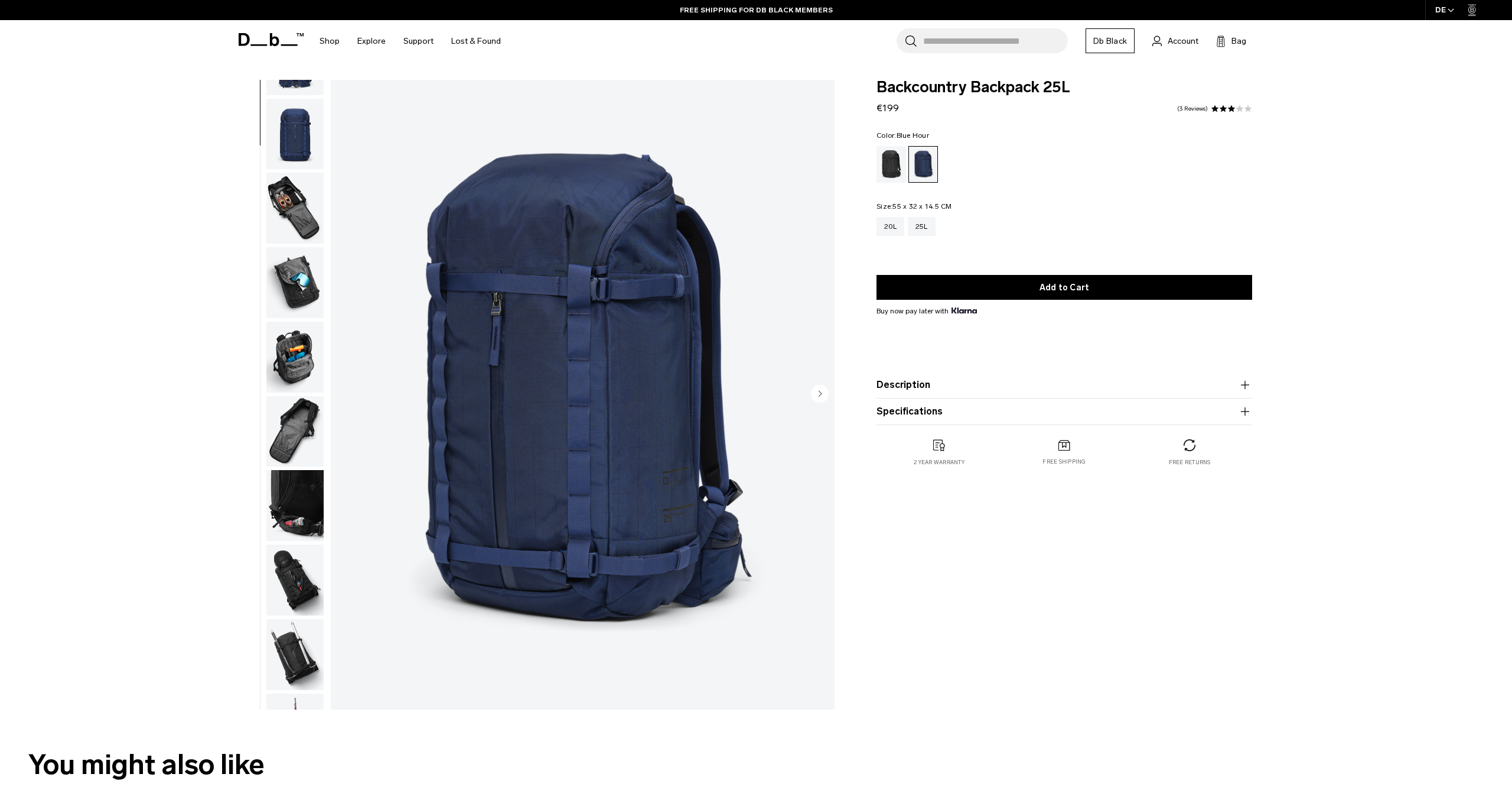
click at [299, 502] on img "button" at bounding box center [295, 505] width 57 height 71
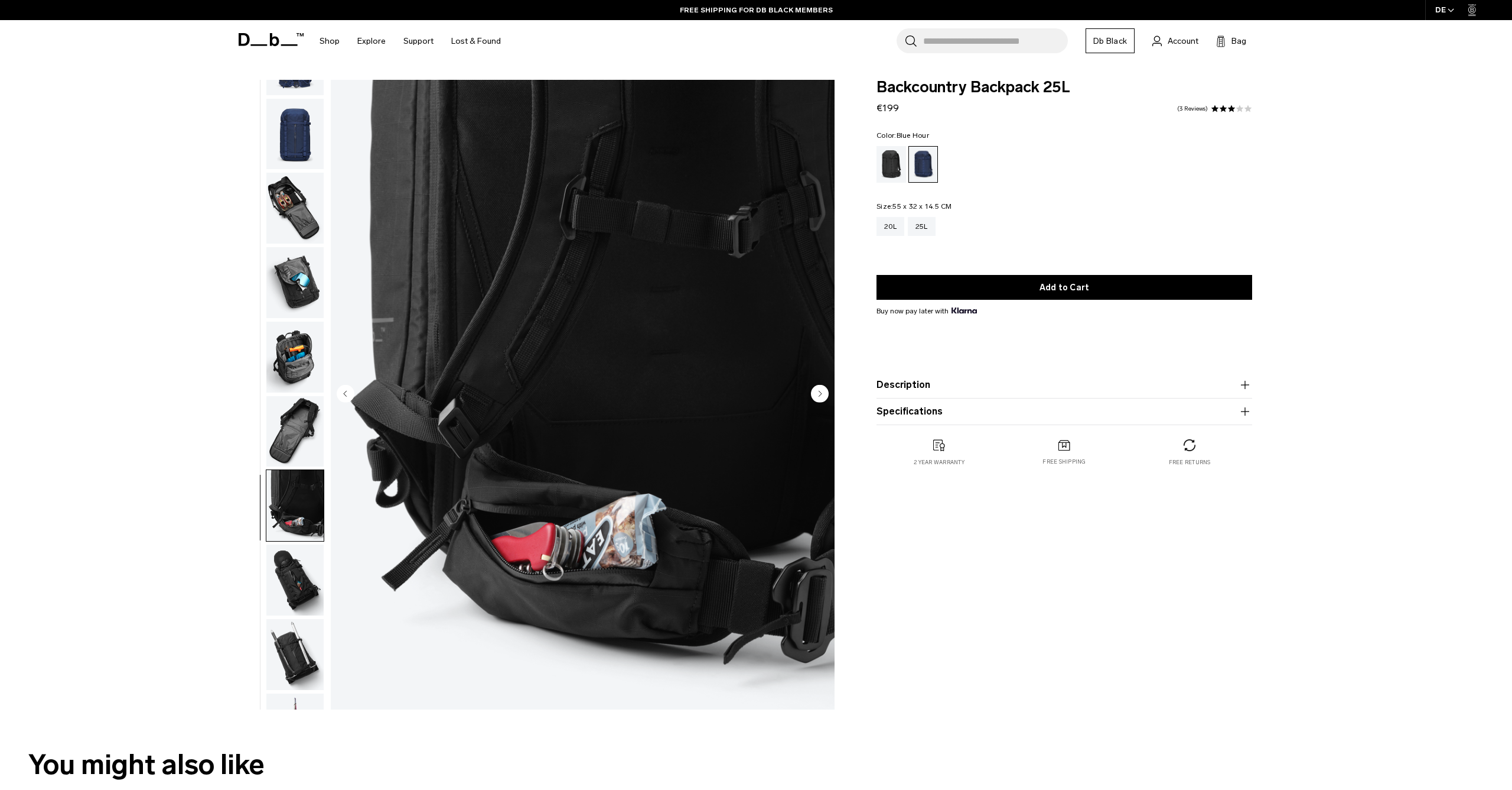
scroll to position [193, 0]
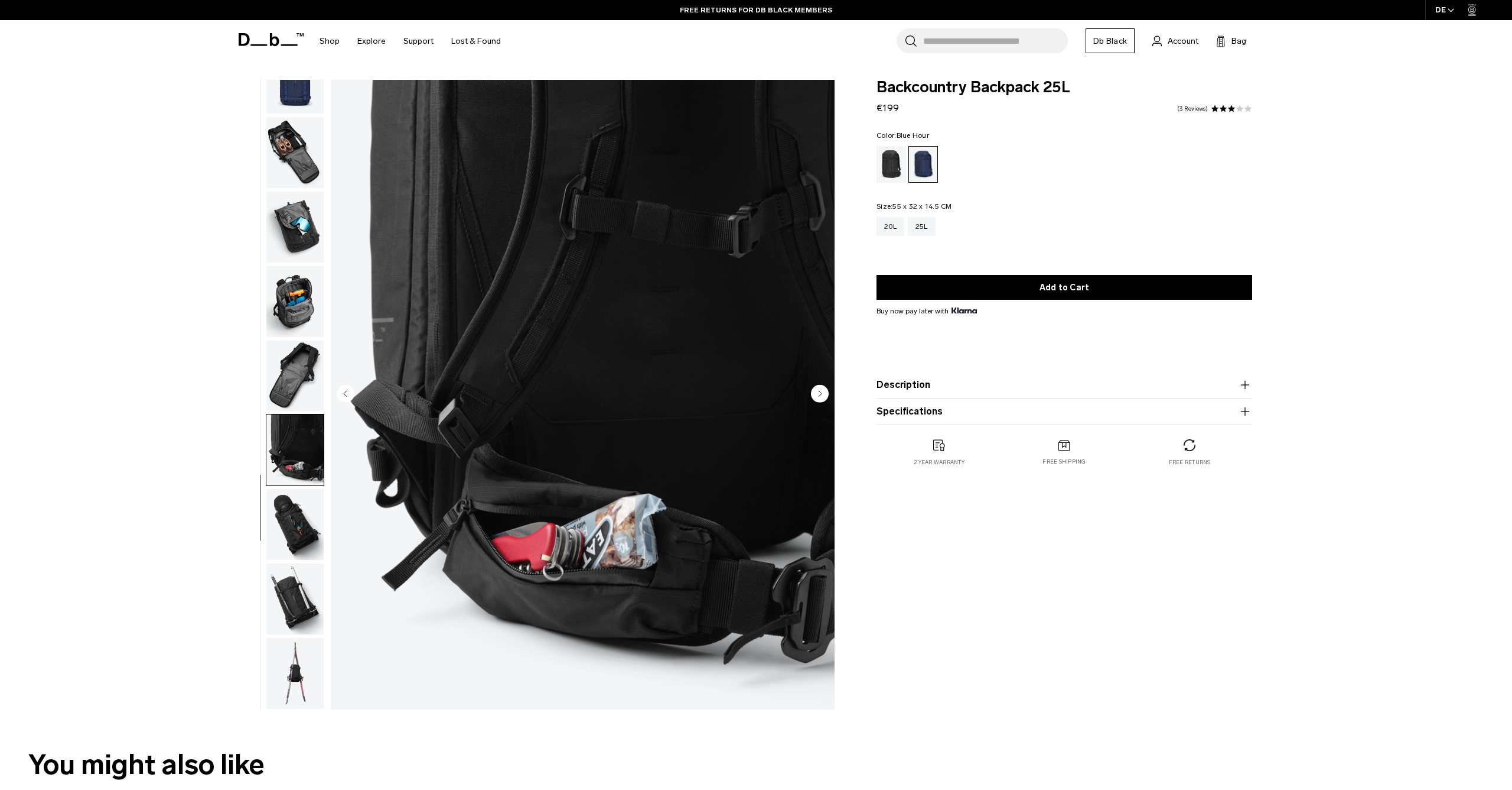
click at [297, 540] on img "button" at bounding box center [295, 524] width 57 height 71
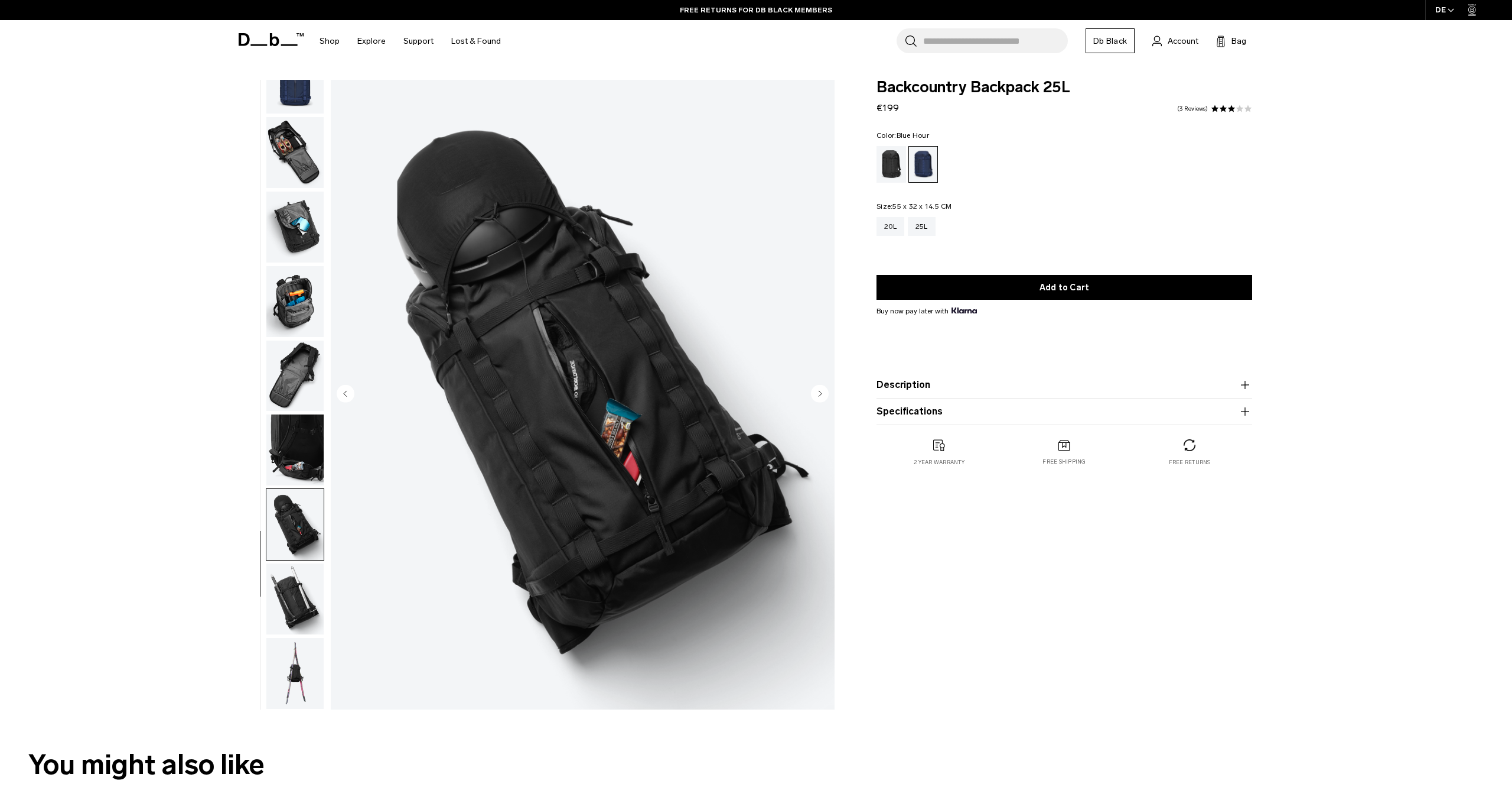
click at [283, 605] on img "button" at bounding box center [295, 598] width 57 height 71
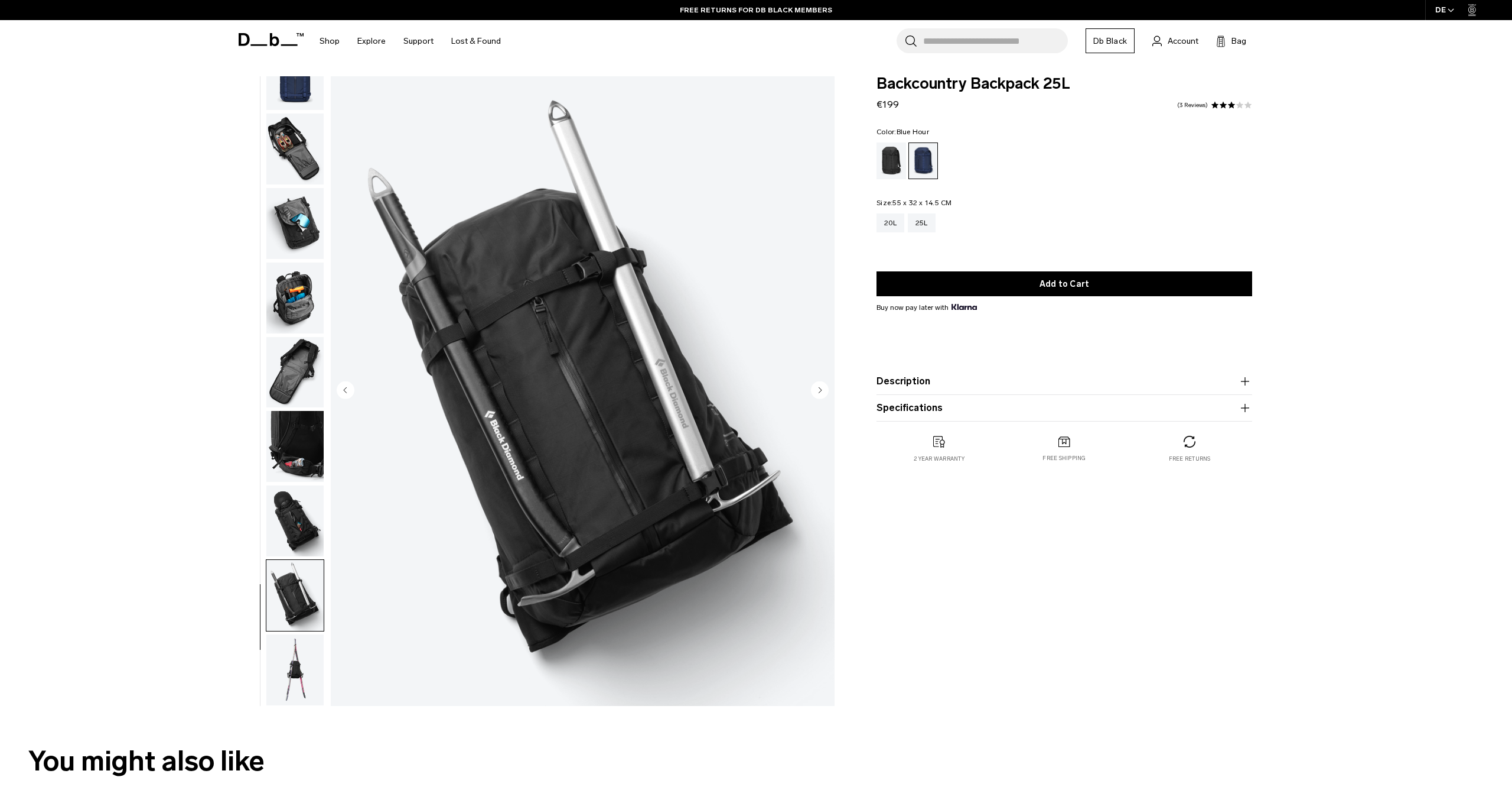
scroll to position [6, 0]
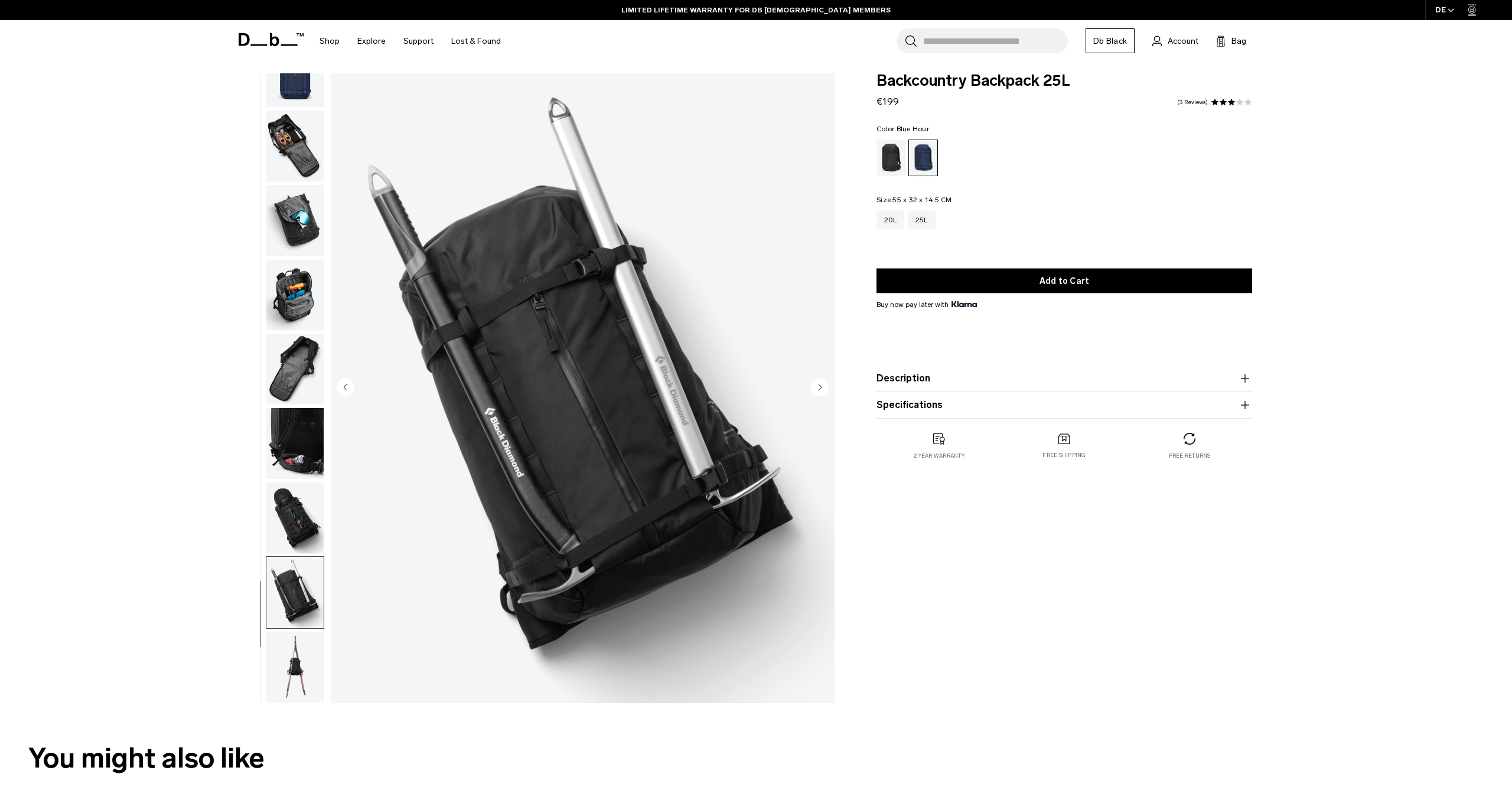
click at [306, 376] on img "button" at bounding box center [295, 369] width 57 height 71
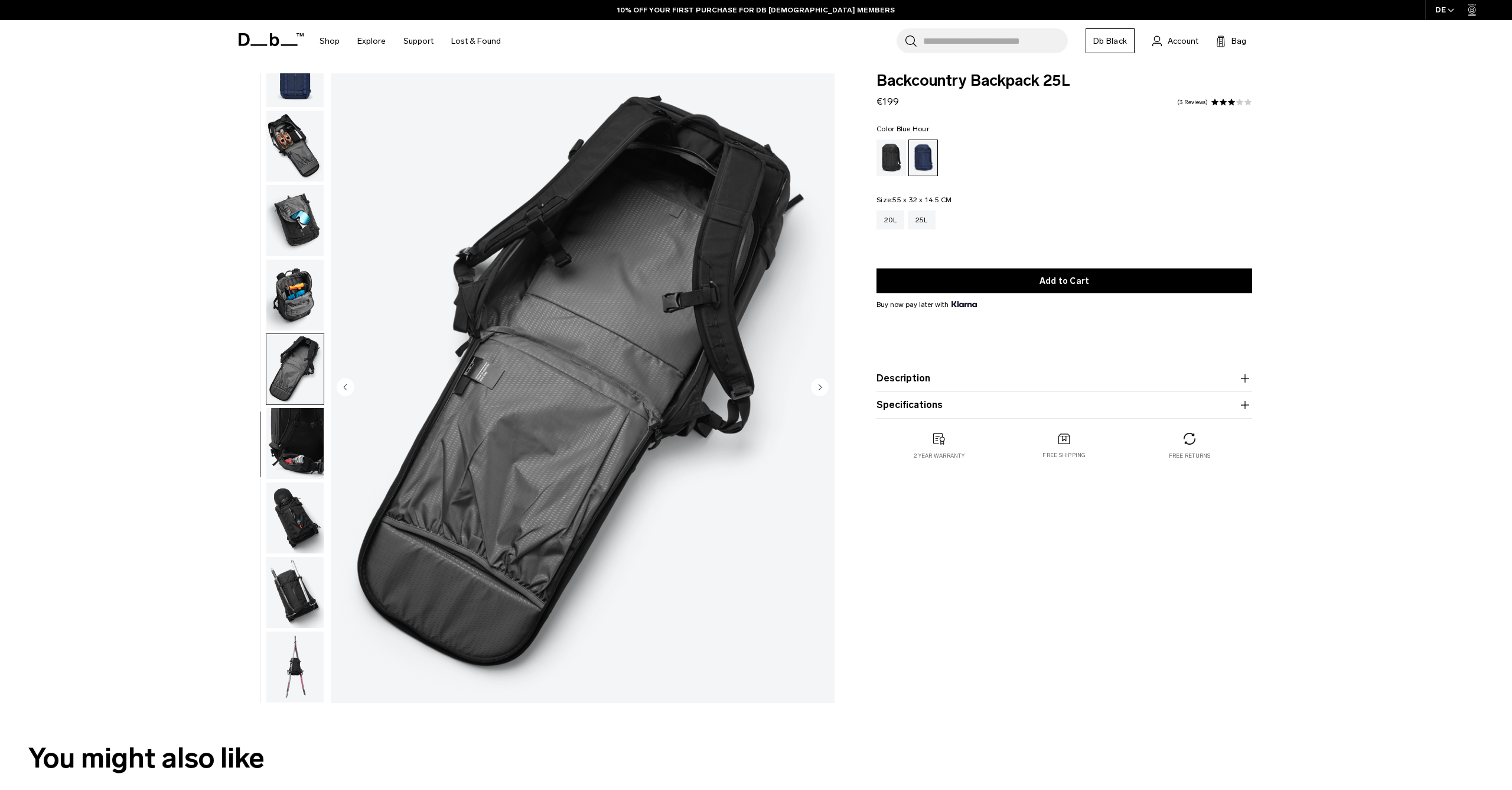
click at [287, 121] on img "button" at bounding box center [295, 145] width 57 height 71
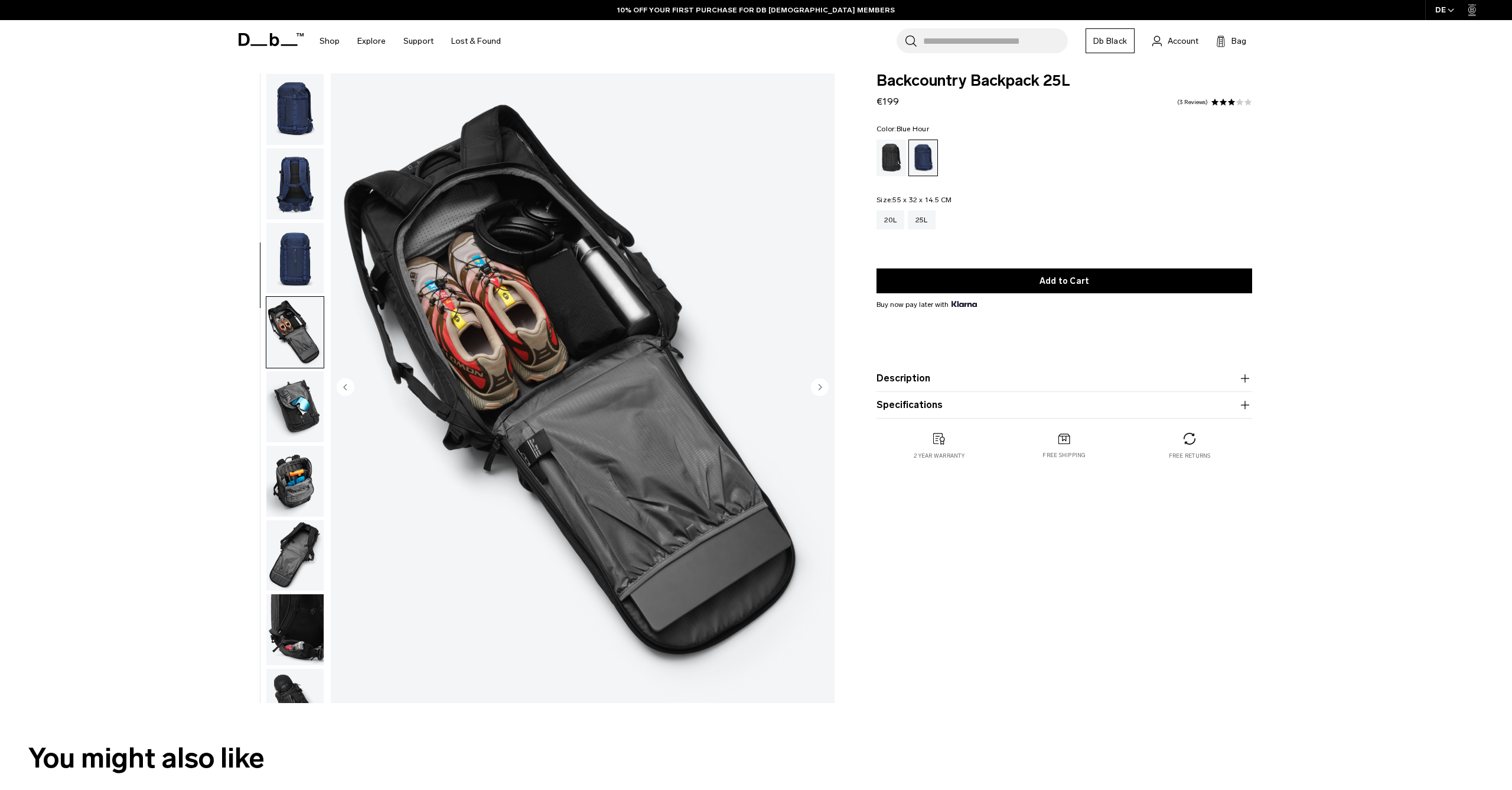
scroll to position [0, 0]
click at [291, 121] on img "button" at bounding box center [295, 109] width 57 height 71
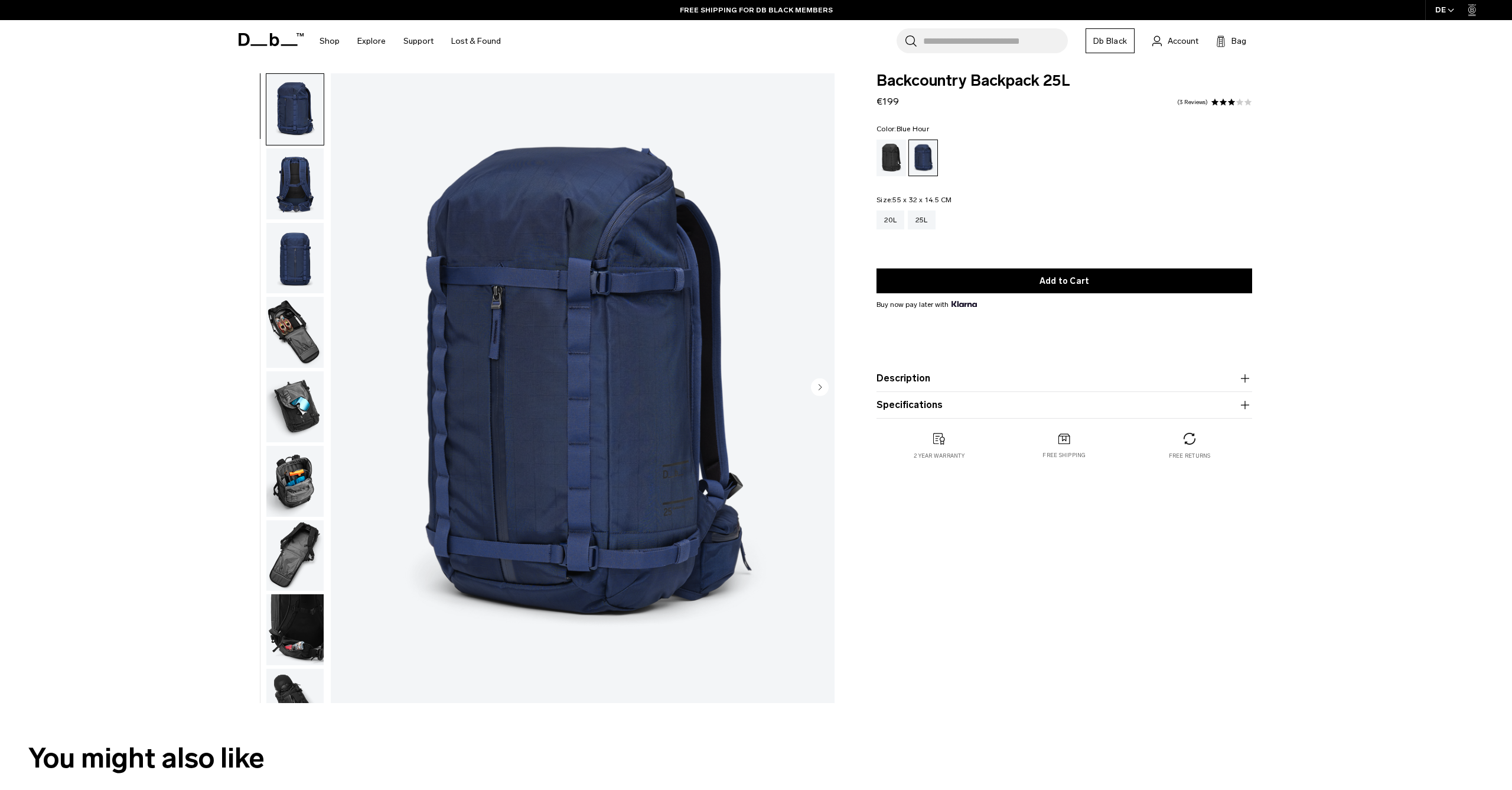
scroll to position [6, 0]
click at [289, 179] on img "button" at bounding box center [295, 184] width 57 height 71
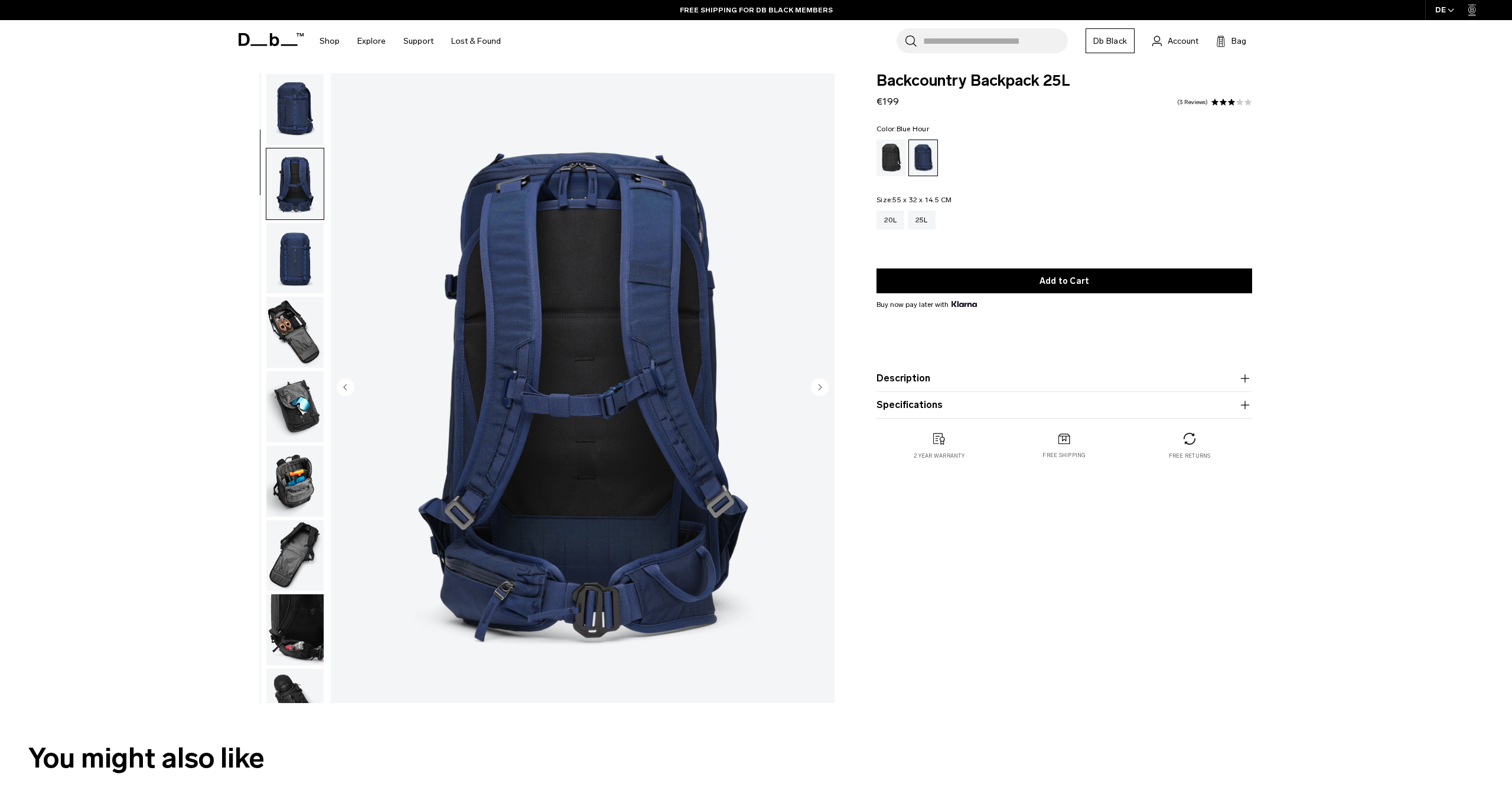
scroll to position [75, 0]
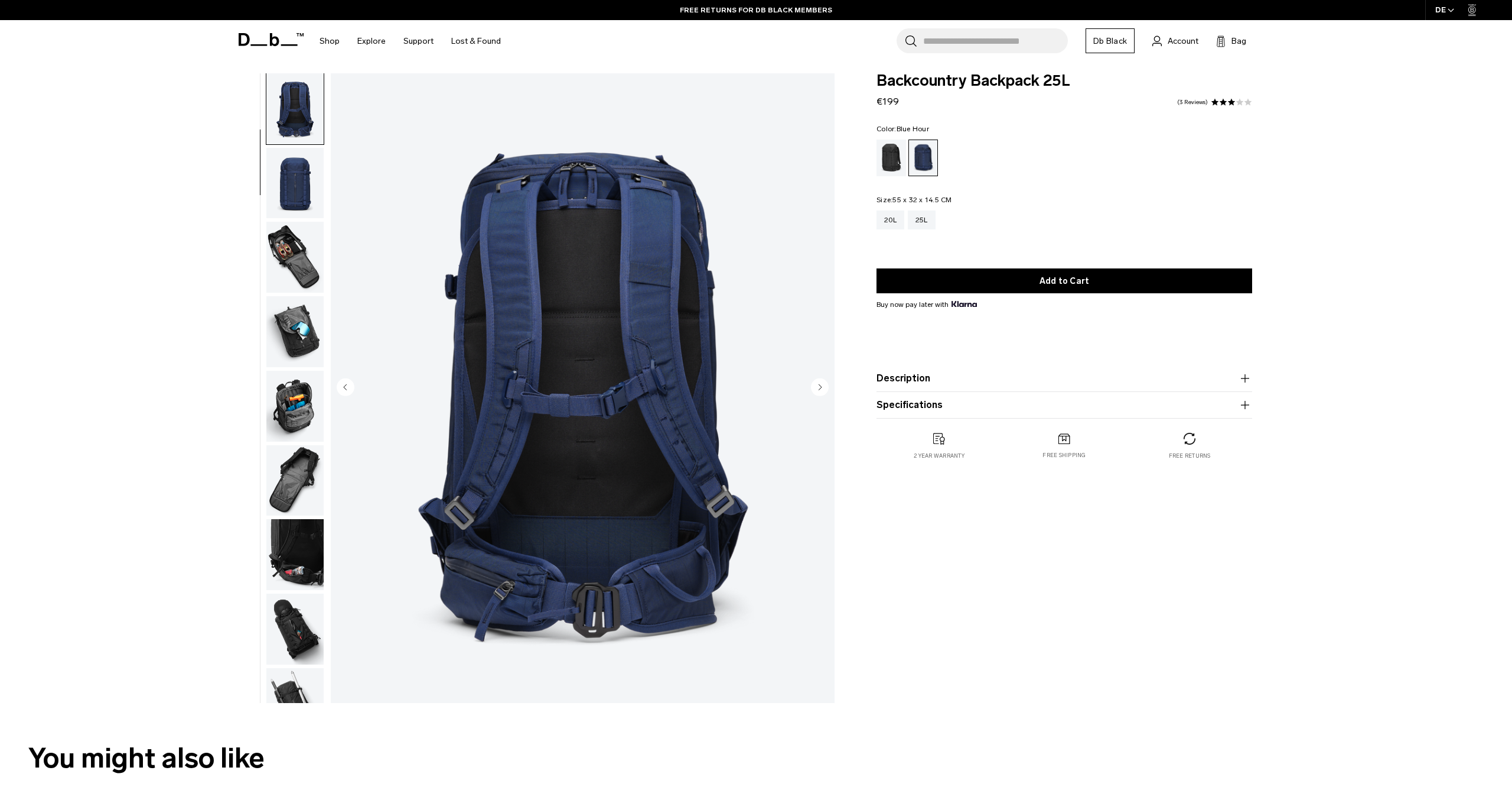
click at [291, 240] on img "button" at bounding box center [295, 257] width 57 height 71
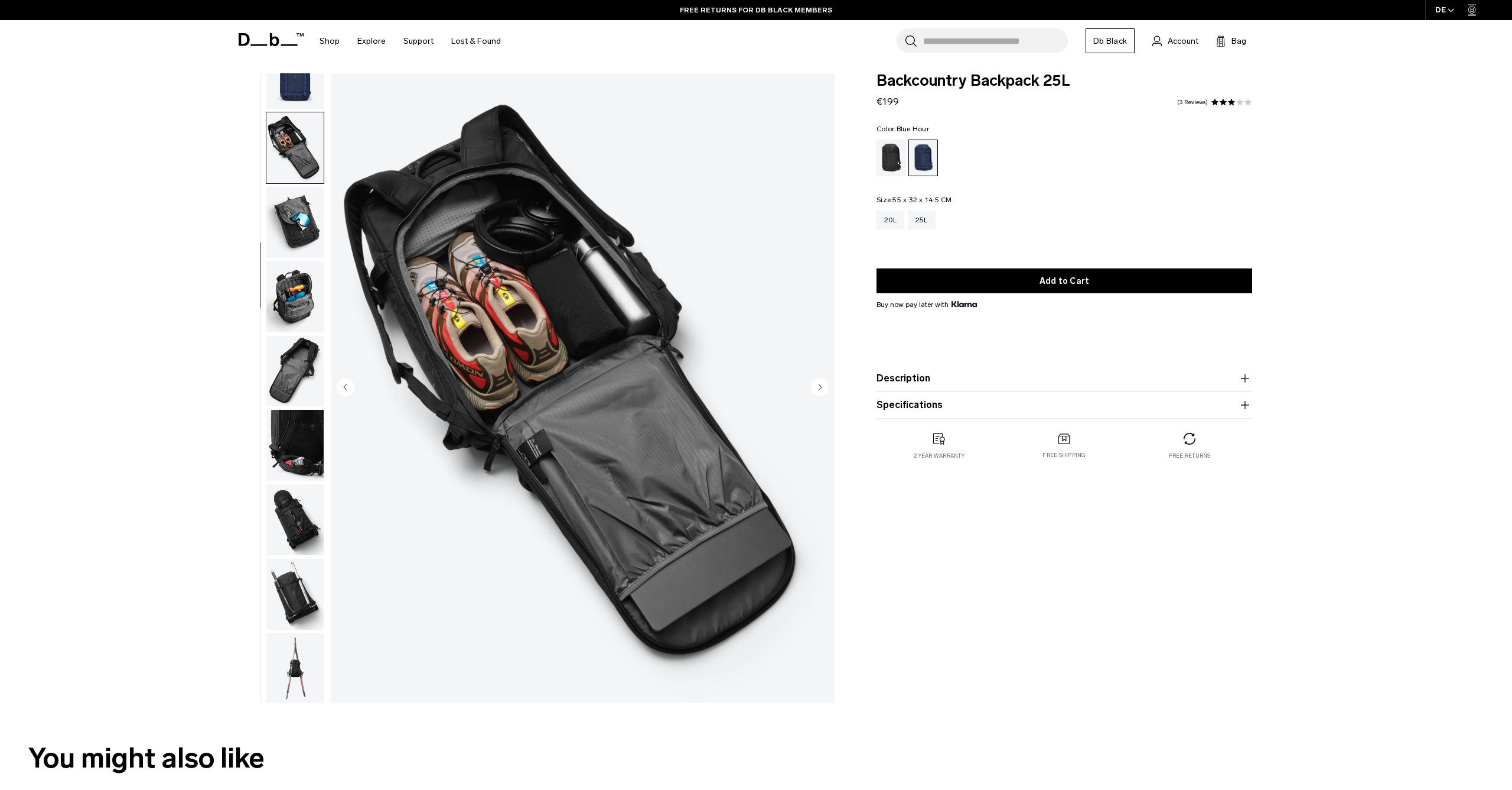
scroll to position [193, 0]
click at [291, 231] on img "button" at bounding box center [295, 220] width 57 height 71
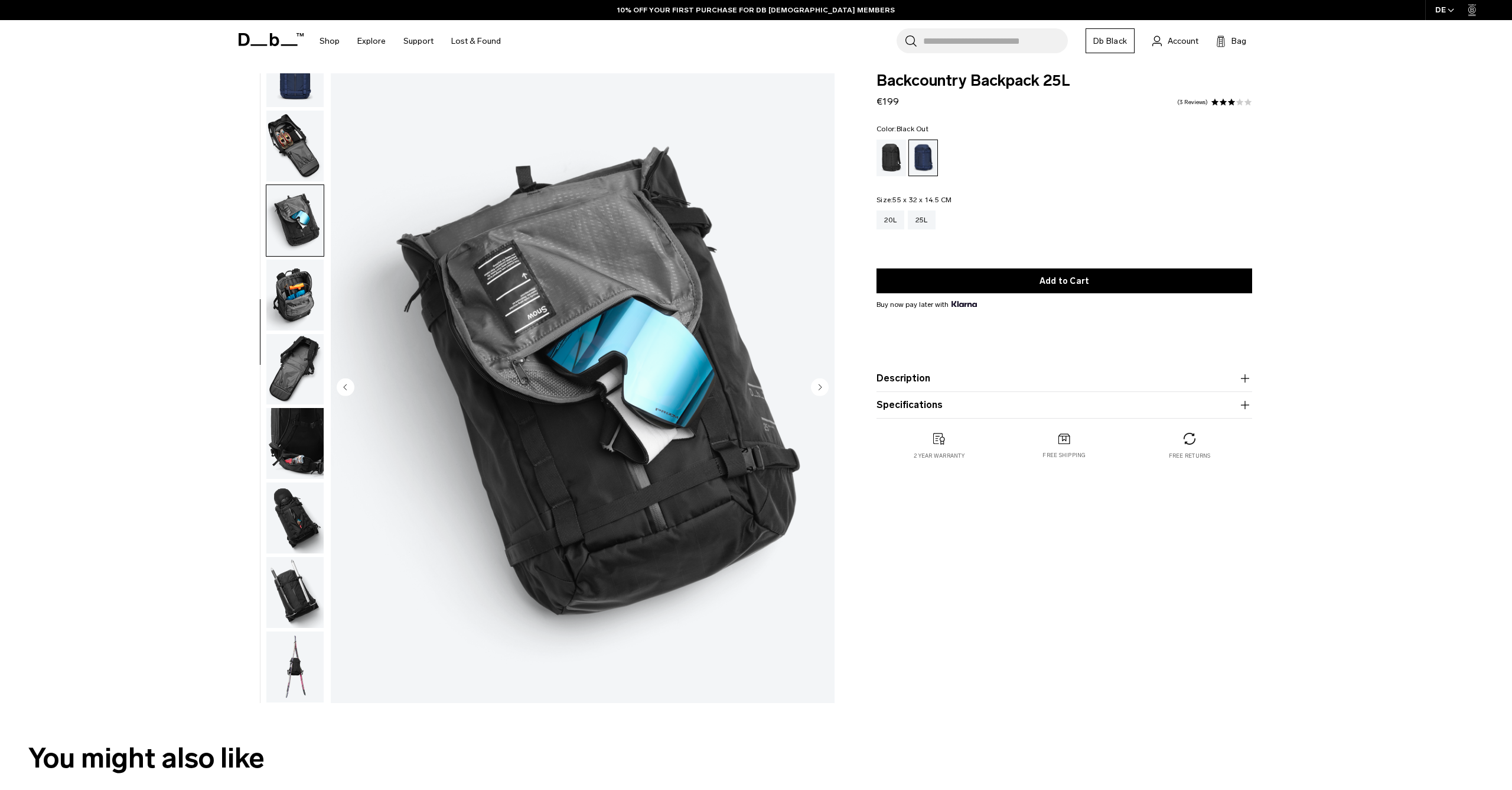
click at [888, 156] on div "Black Out" at bounding box center [892, 158] width 30 height 37
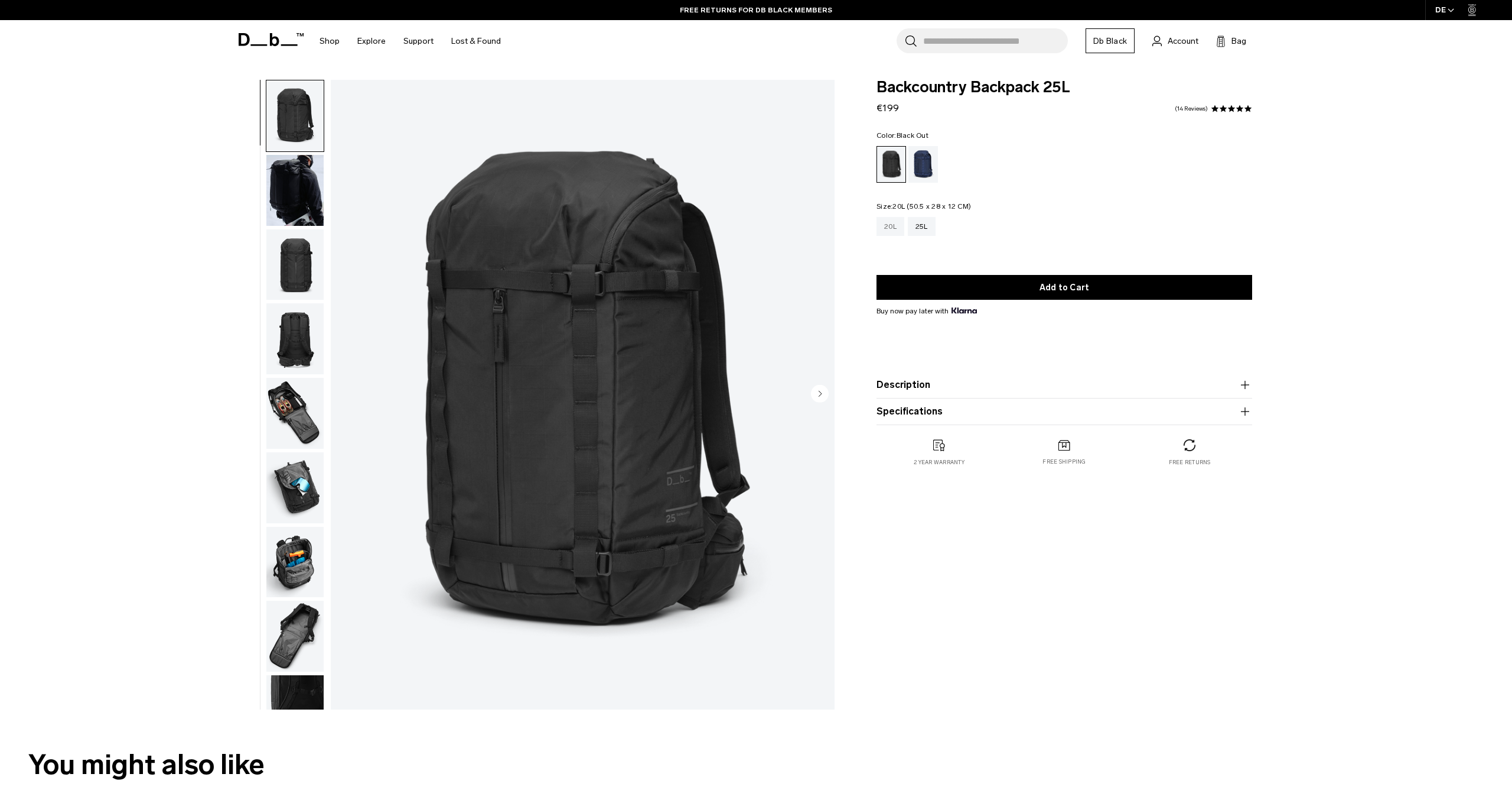
click at [888, 229] on div "20L" at bounding box center [890, 227] width 28 height 19
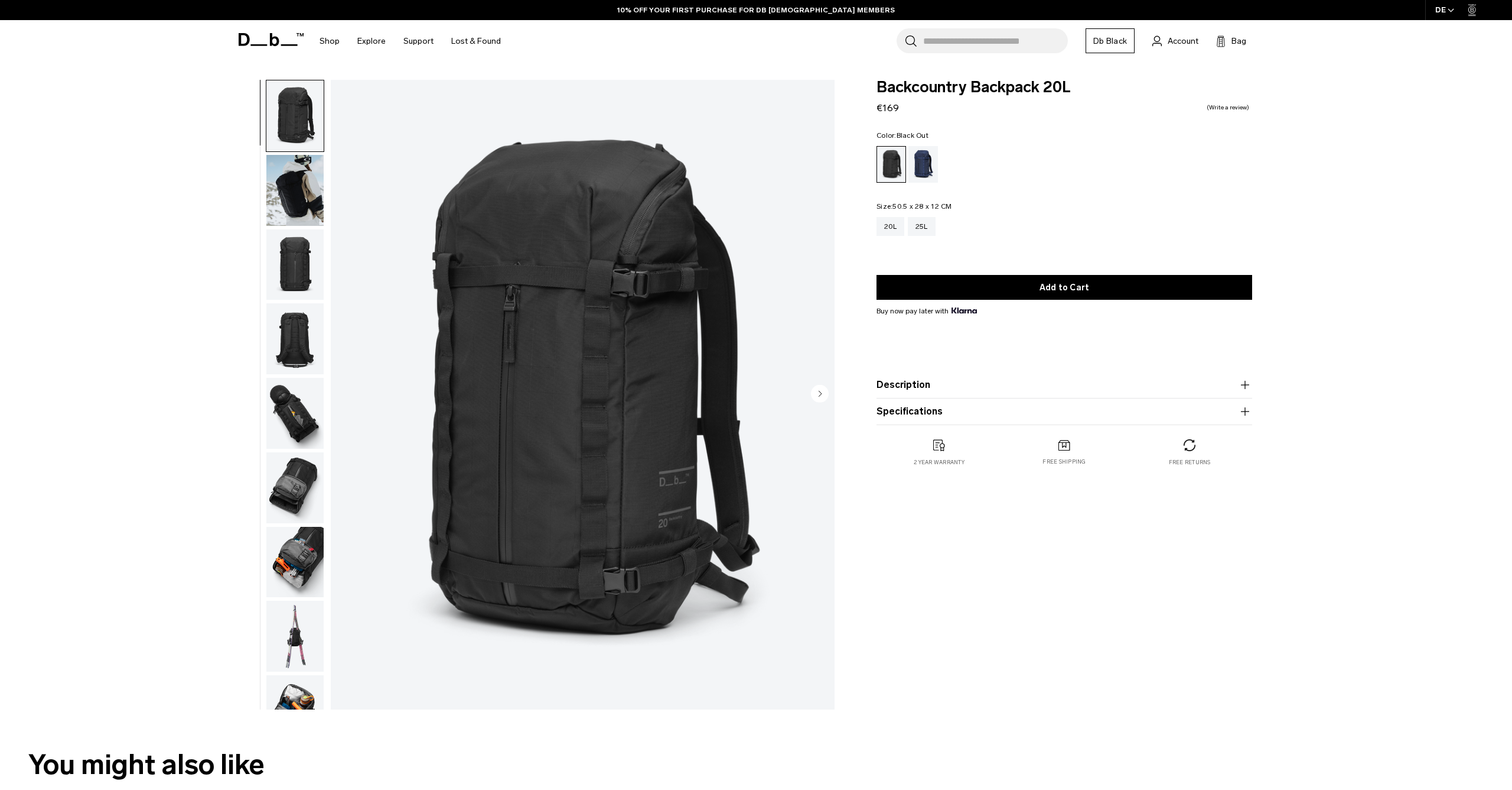
click at [299, 483] on img "button" at bounding box center [295, 487] width 57 height 71
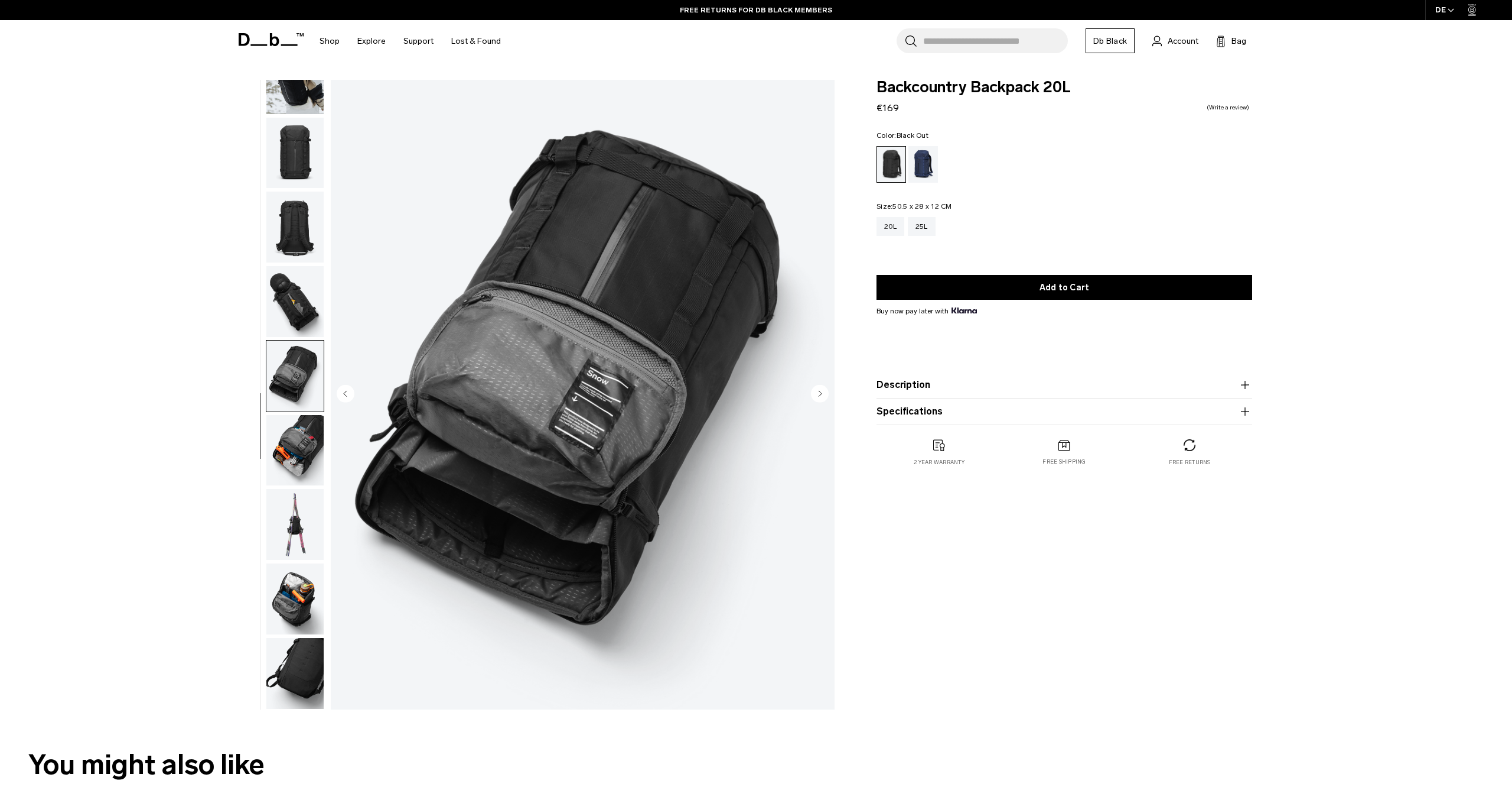
click at [296, 99] on img "button" at bounding box center [295, 78] width 57 height 71
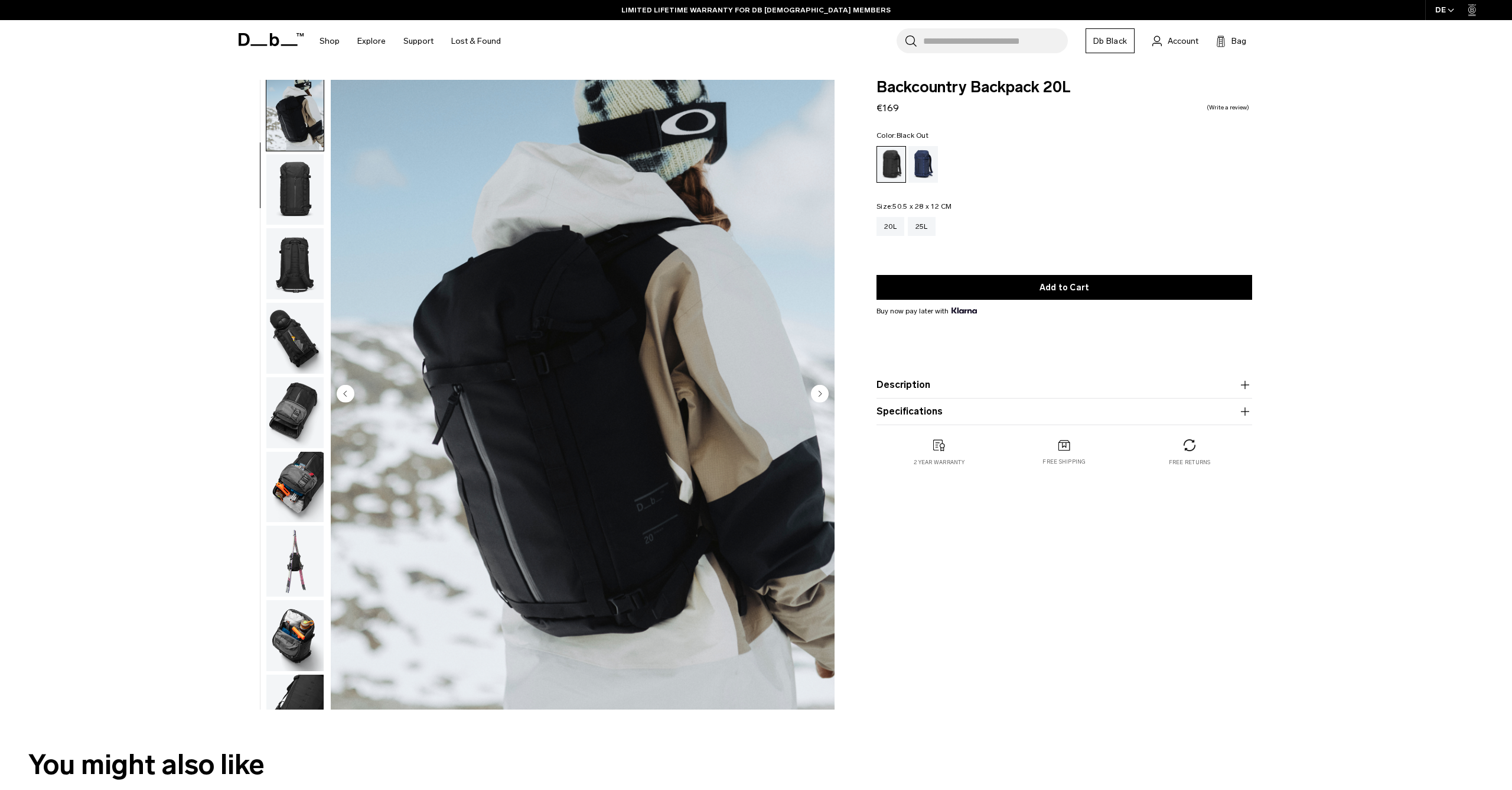
click at [287, 194] on img "button" at bounding box center [295, 189] width 57 height 71
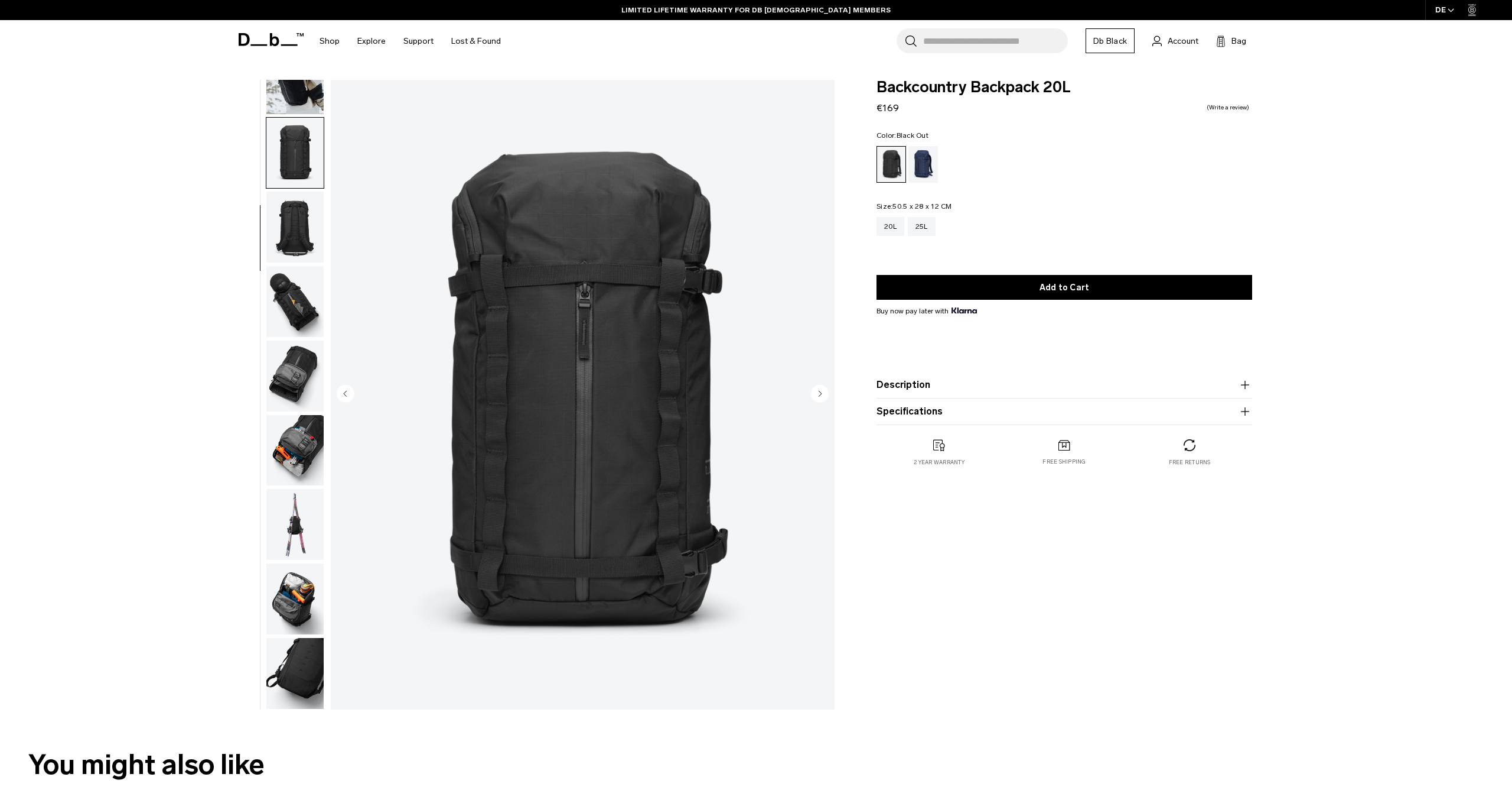
click at [286, 209] on img "button" at bounding box center [295, 227] width 57 height 71
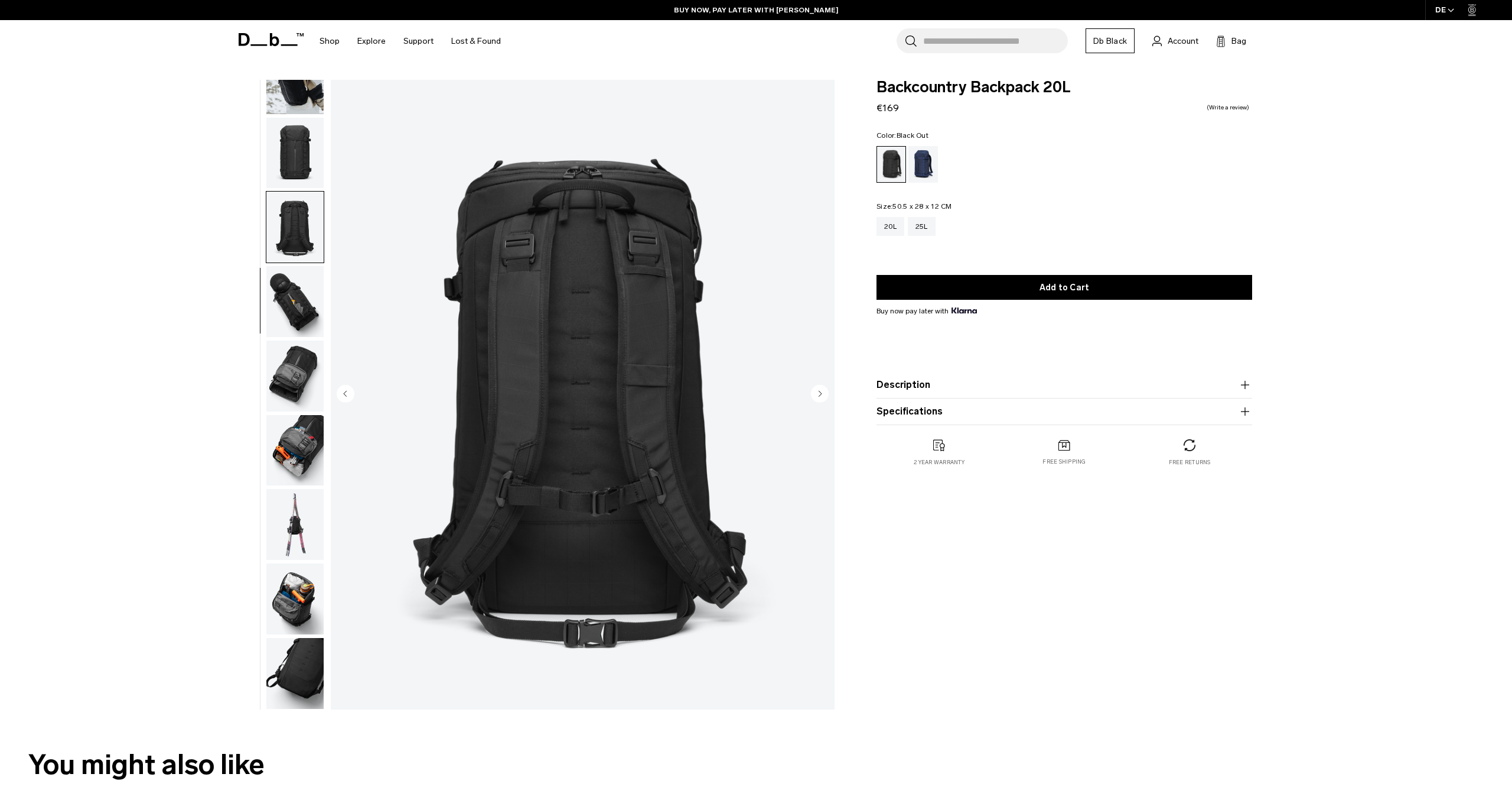
scroll to position [0, 0]
click at [277, 283] on img "button" at bounding box center [295, 301] width 57 height 71
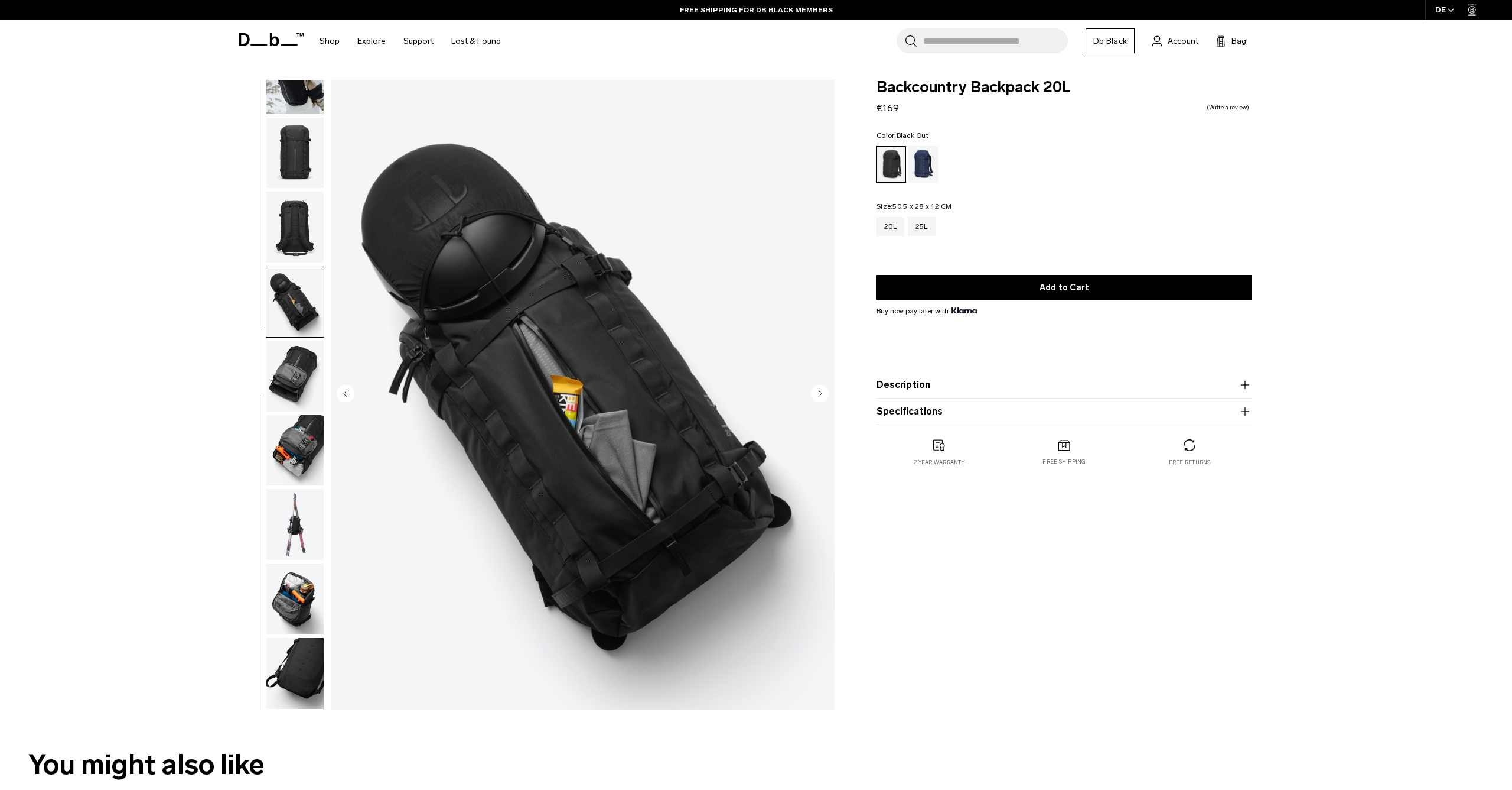
click at [279, 363] on img "button" at bounding box center [295, 375] width 57 height 71
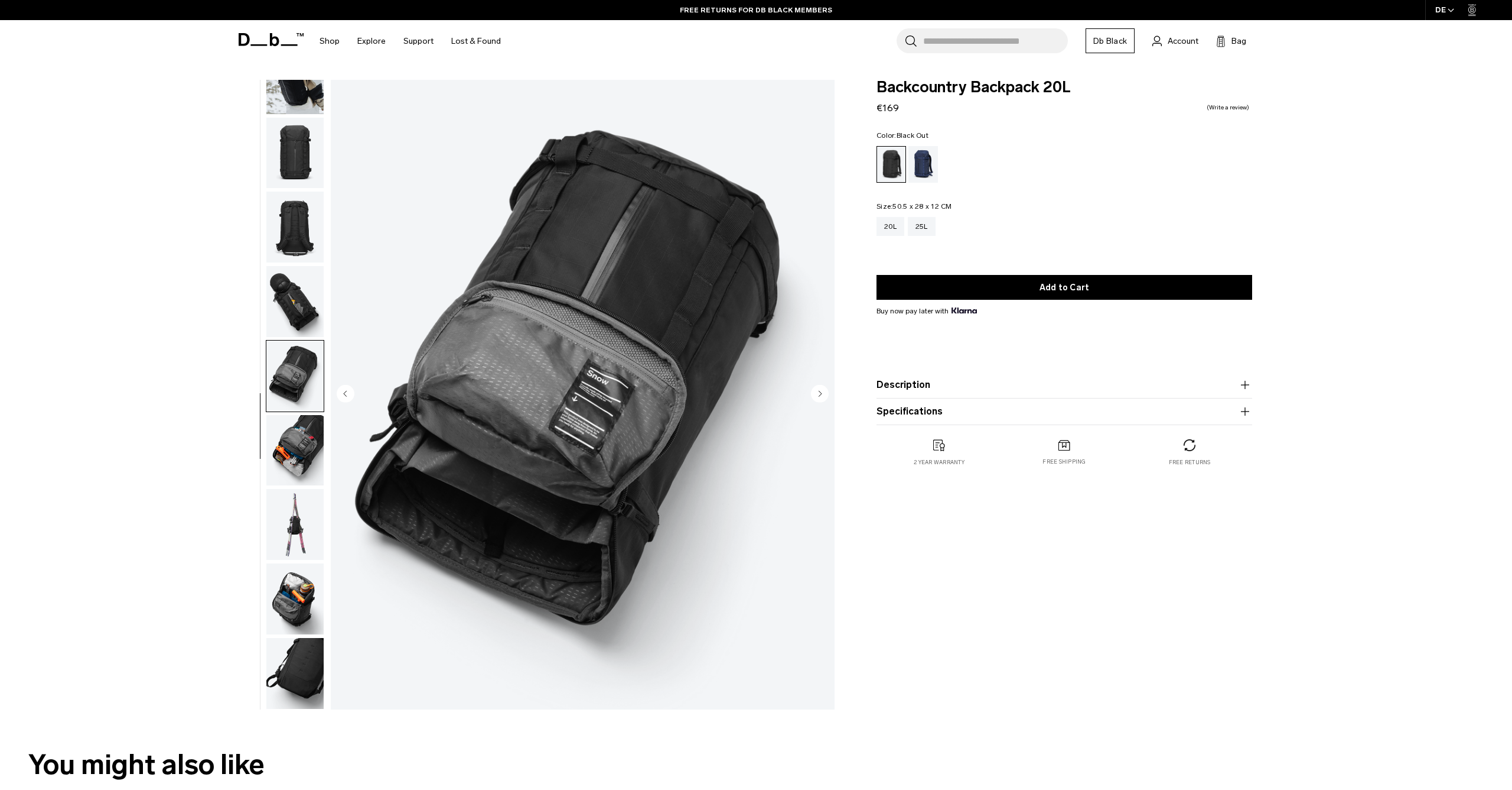
click at [288, 447] on img "button" at bounding box center [295, 450] width 57 height 71
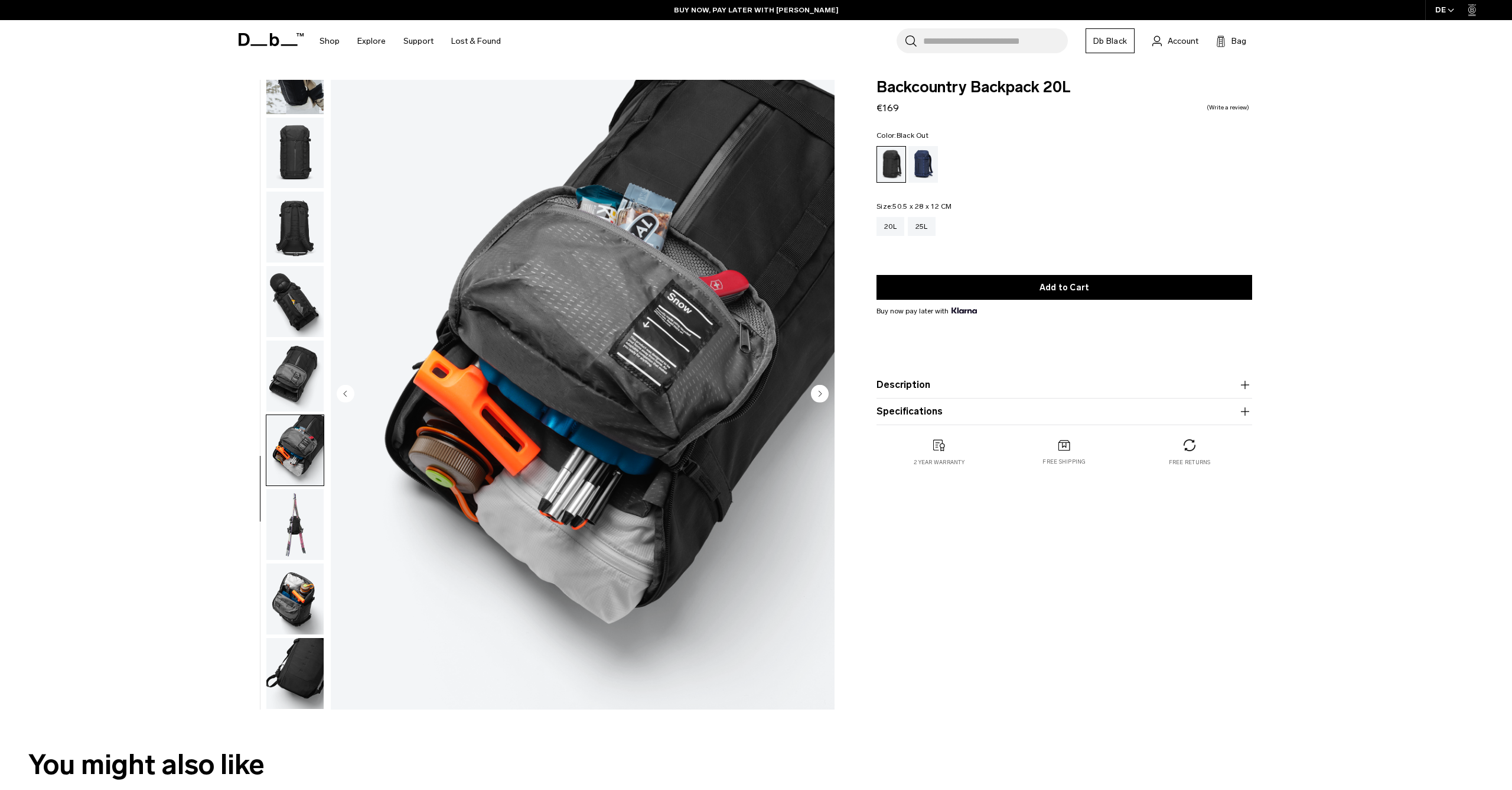
click at [276, 529] on img "button" at bounding box center [295, 524] width 57 height 71
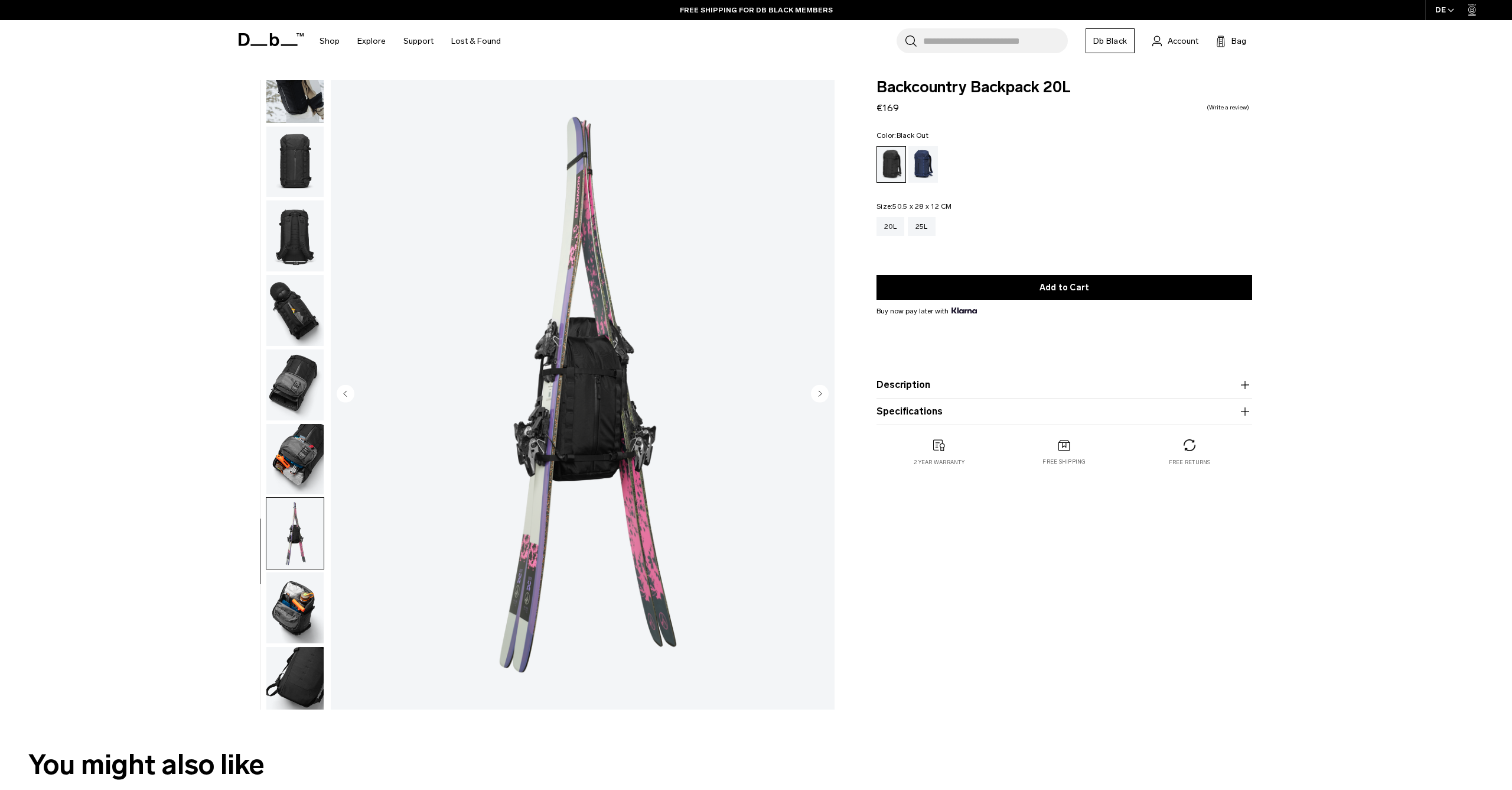
scroll to position [92, 0]
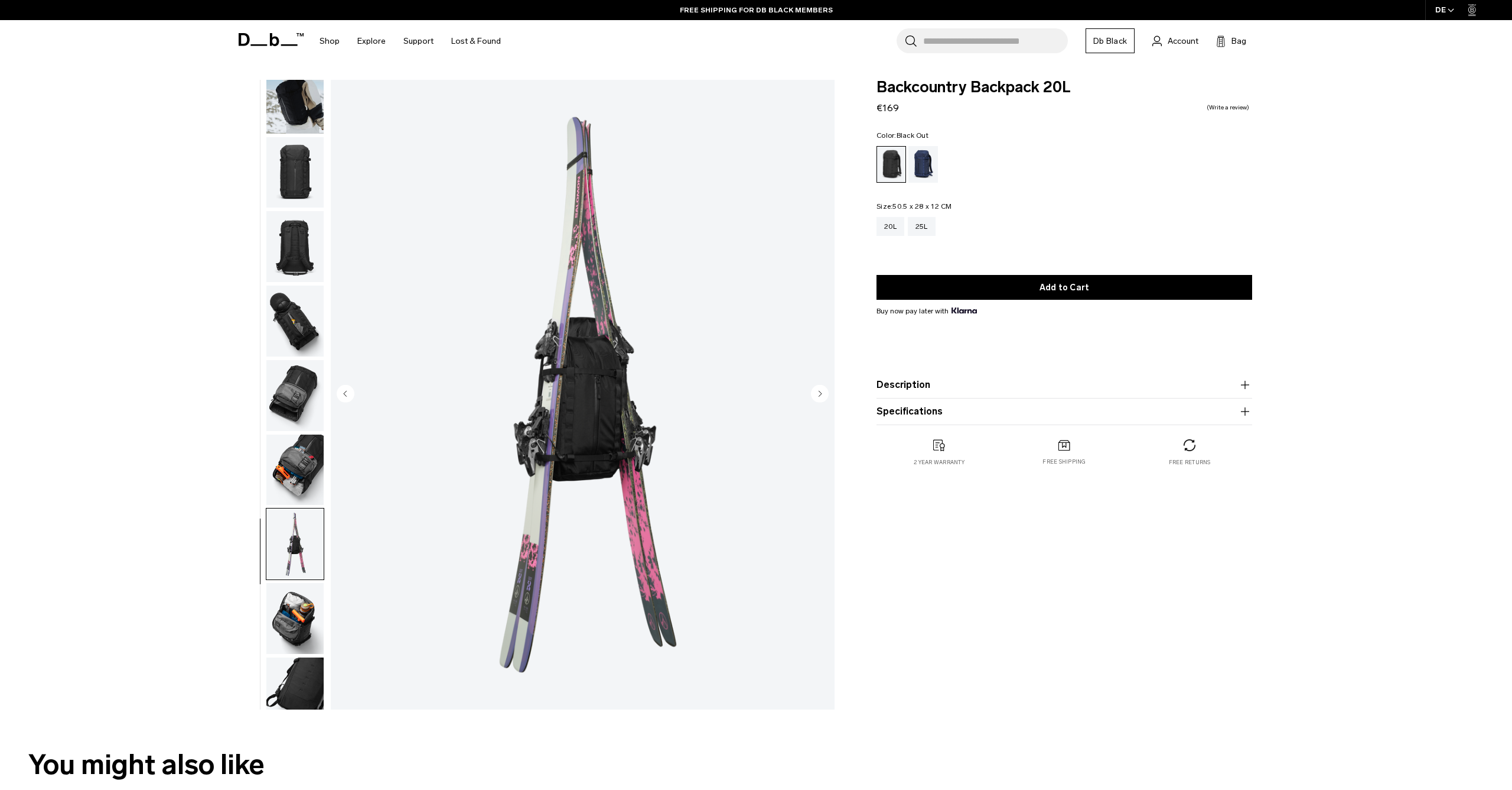
click at [291, 612] on img "button" at bounding box center [295, 618] width 57 height 71
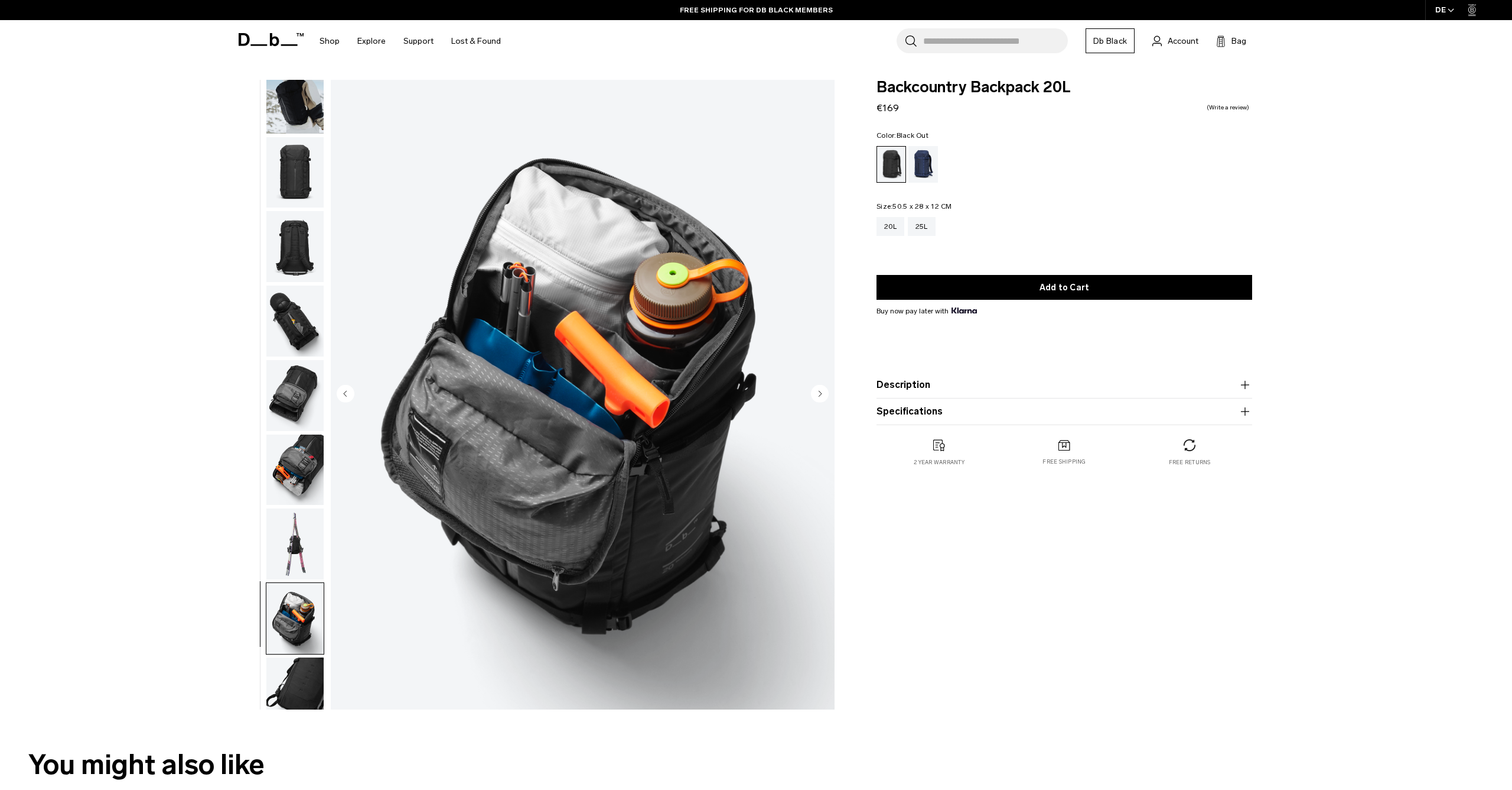
scroll to position [117, 0]
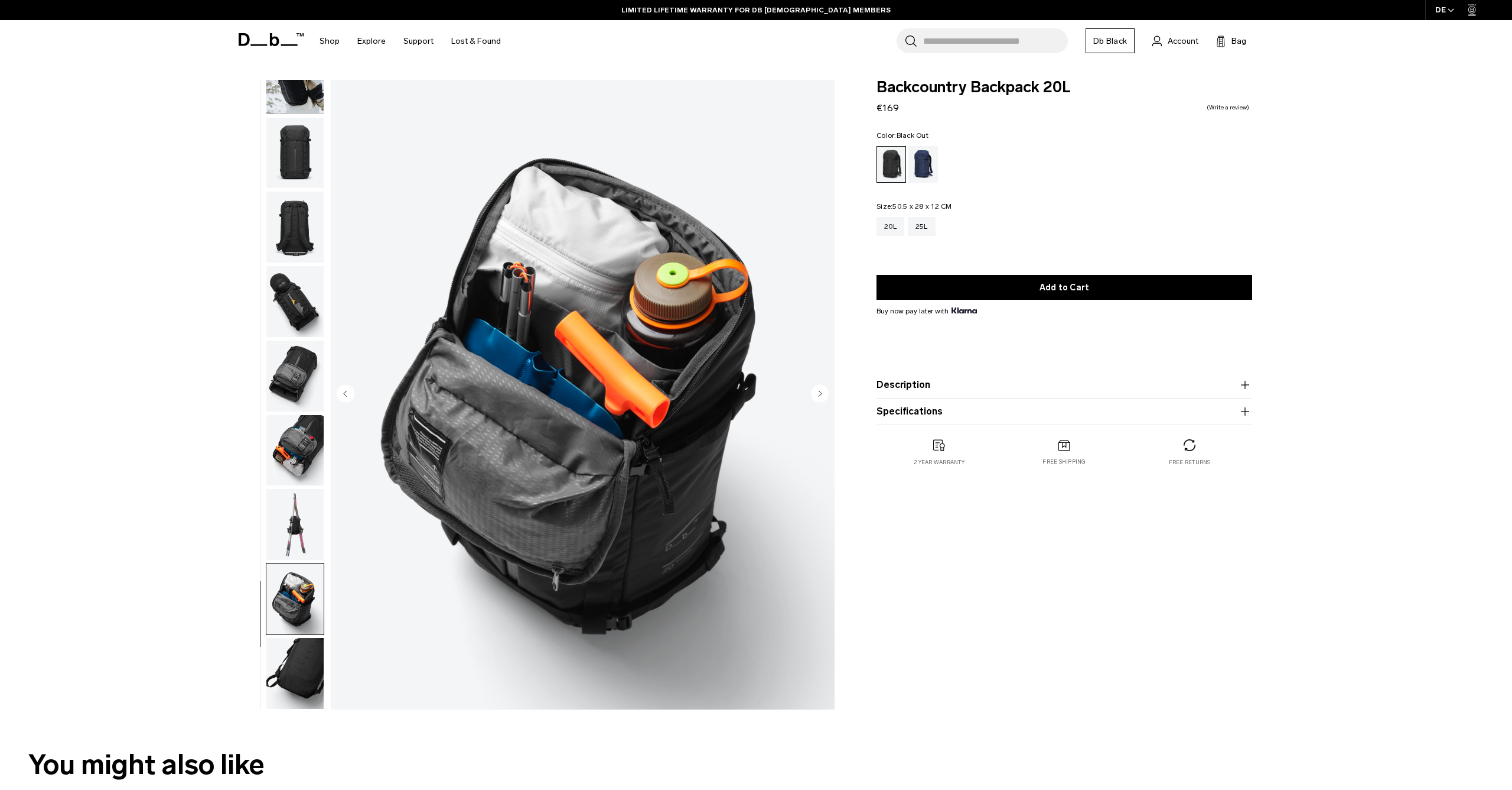
click at [287, 545] on img "button" at bounding box center [295, 524] width 57 height 71
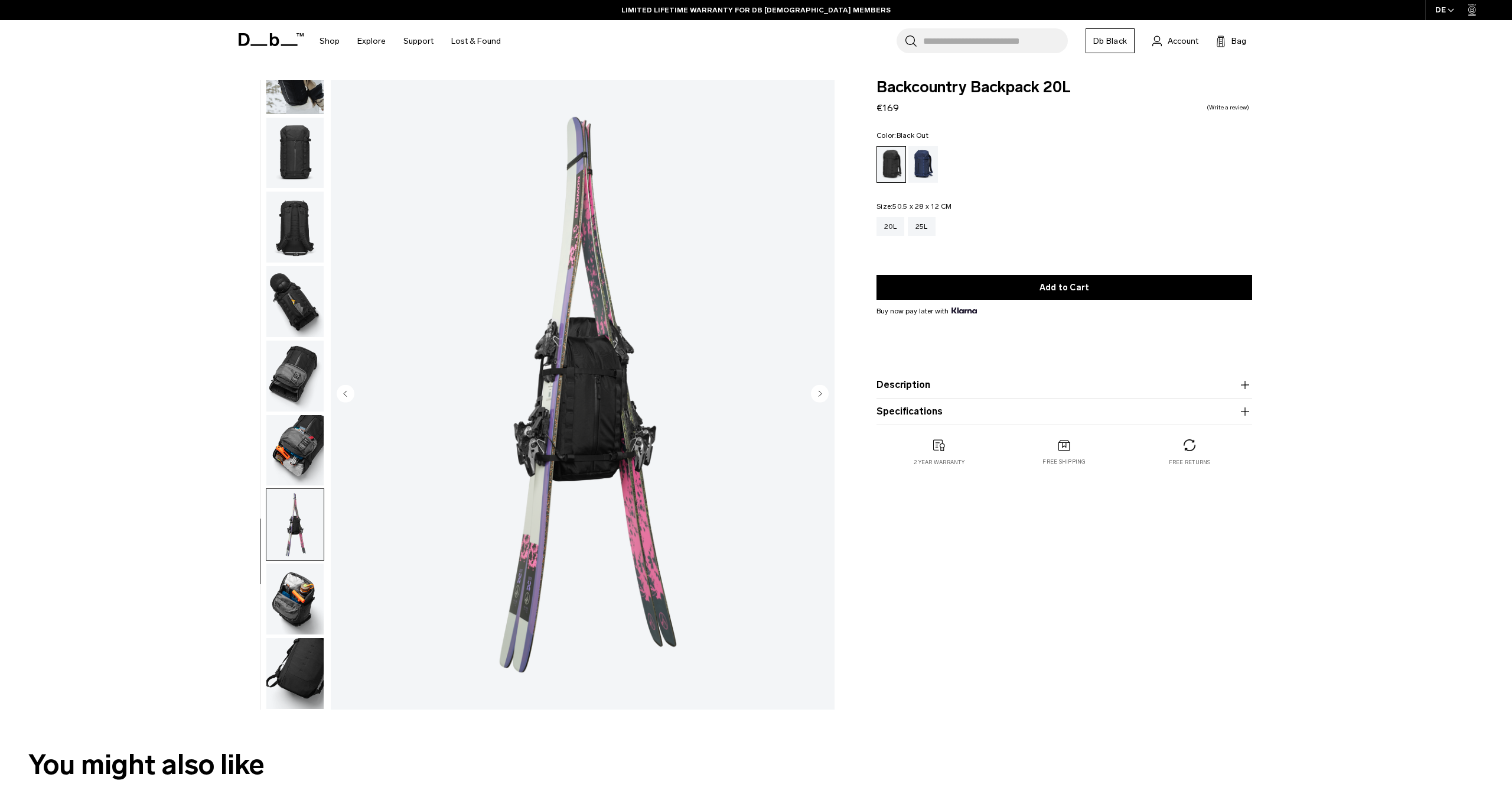
scroll to position [0, 0]
click at [295, 462] on img "button" at bounding box center [295, 450] width 57 height 71
